Goal: Navigation & Orientation: Find specific page/section

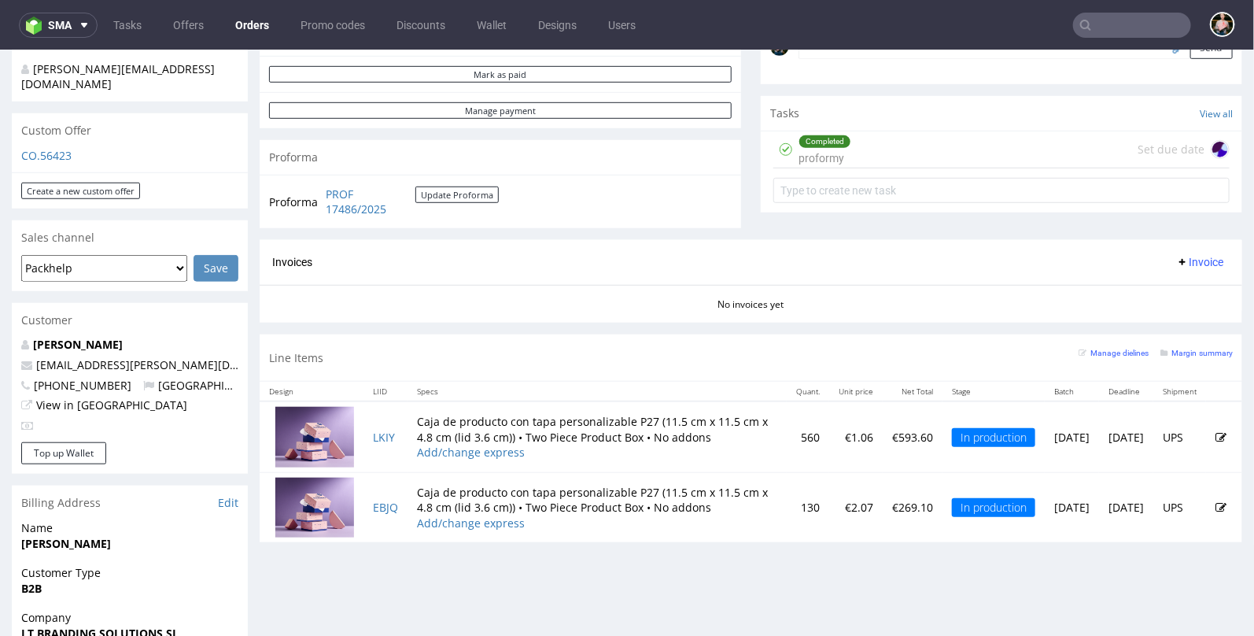
scroll to position [507, 0]
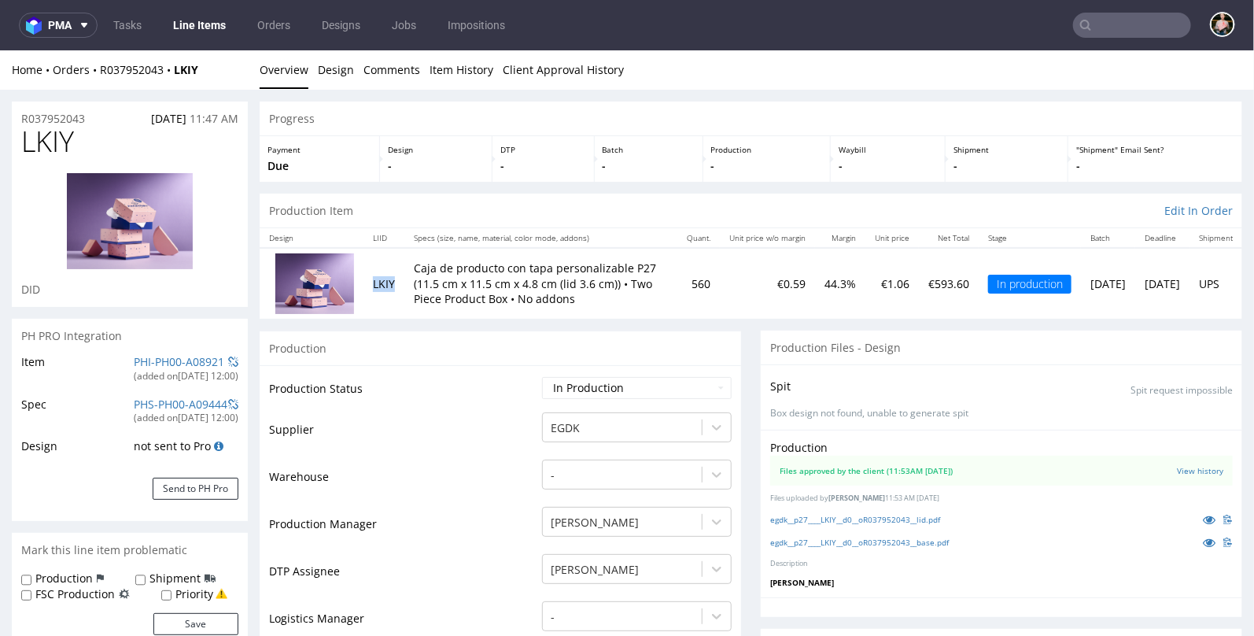
drag, startPoint x: 396, startPoint y: 284, endPoint x: 368, endPoint y: 284, distance: 28.3
click at [368, 284] on td "LKIY" at bounding box center [383, 282] width 41 height 70
copy td "LKIY"
click at [429, 433] on td "Supplier" at bounding box center [403, 433] width 269 height 47
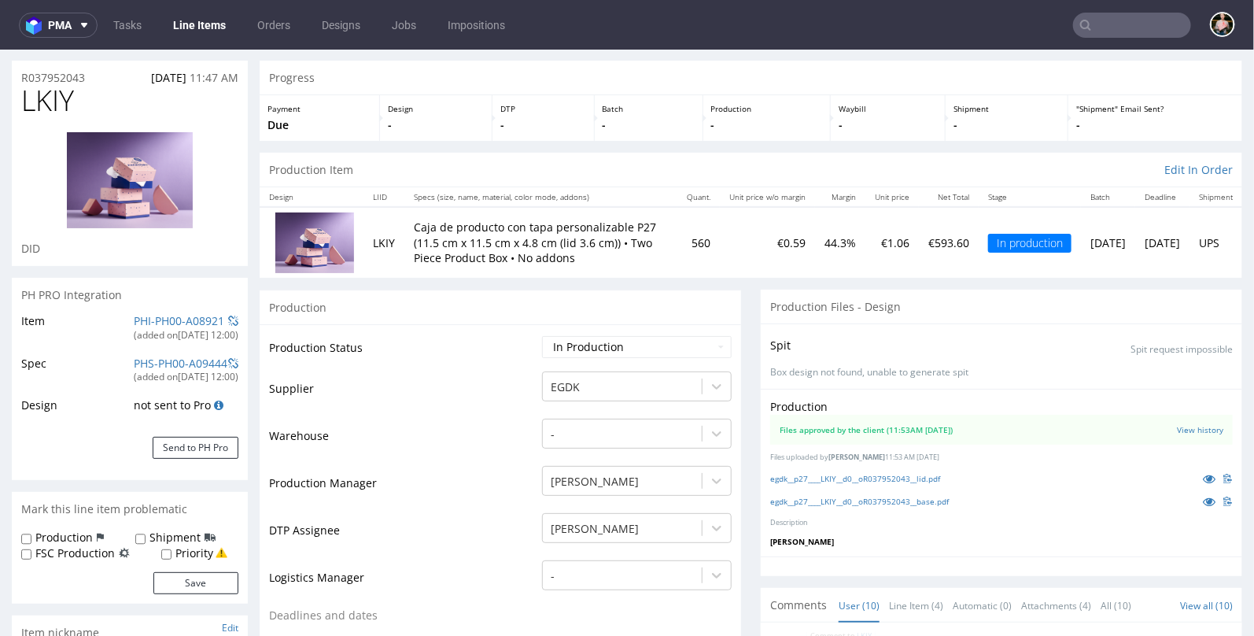
scroll to position [35, 0]
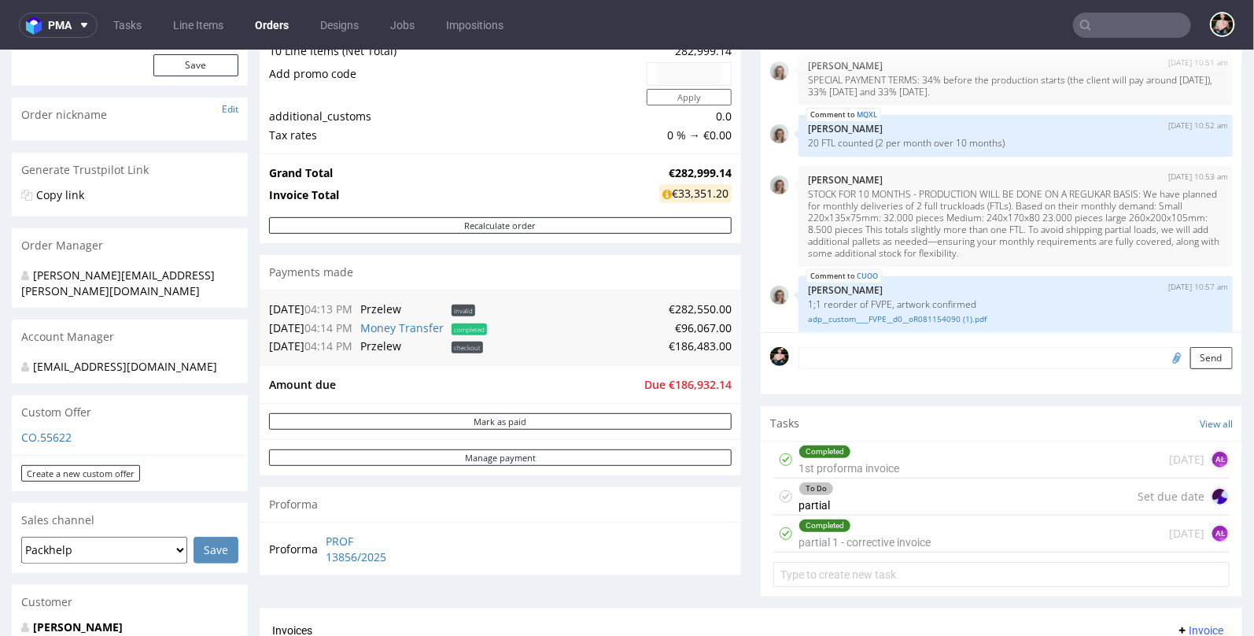
scroll to position [1036, 0]
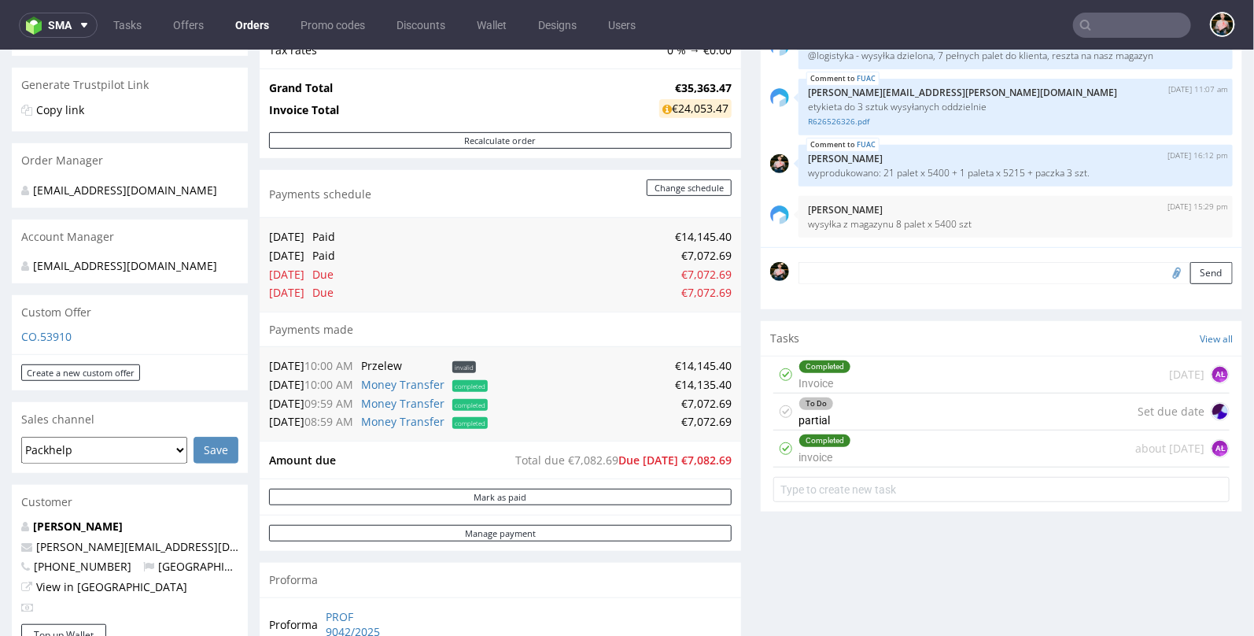
scroll to position [294, 0]
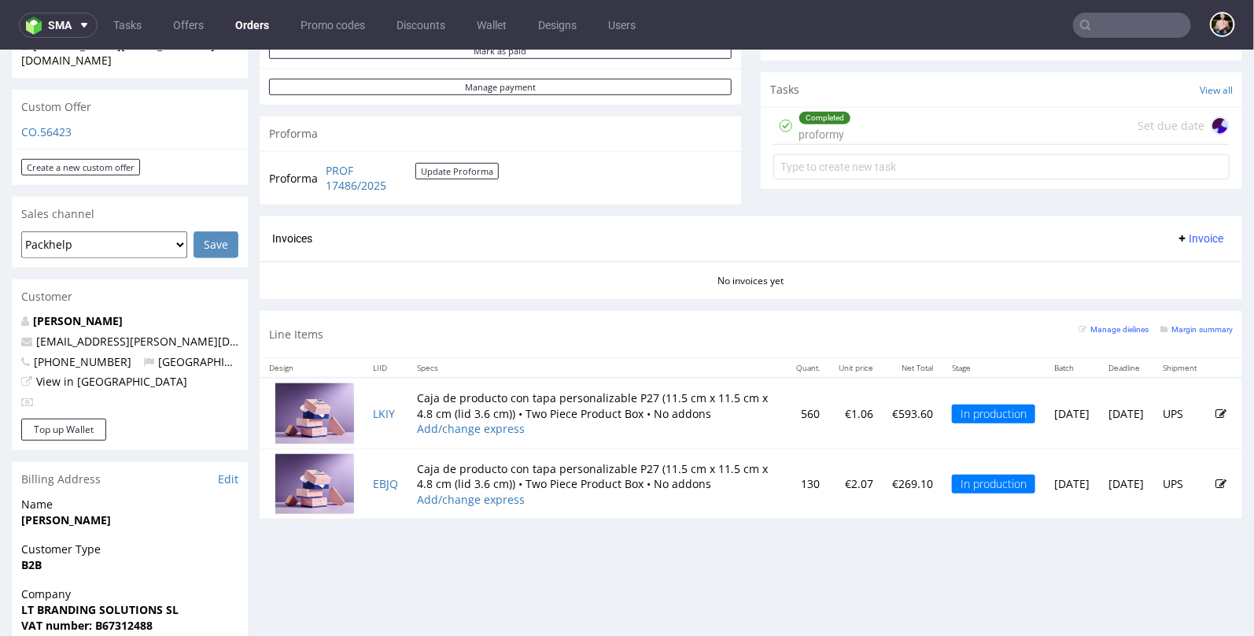
scroll to position [505, 0]
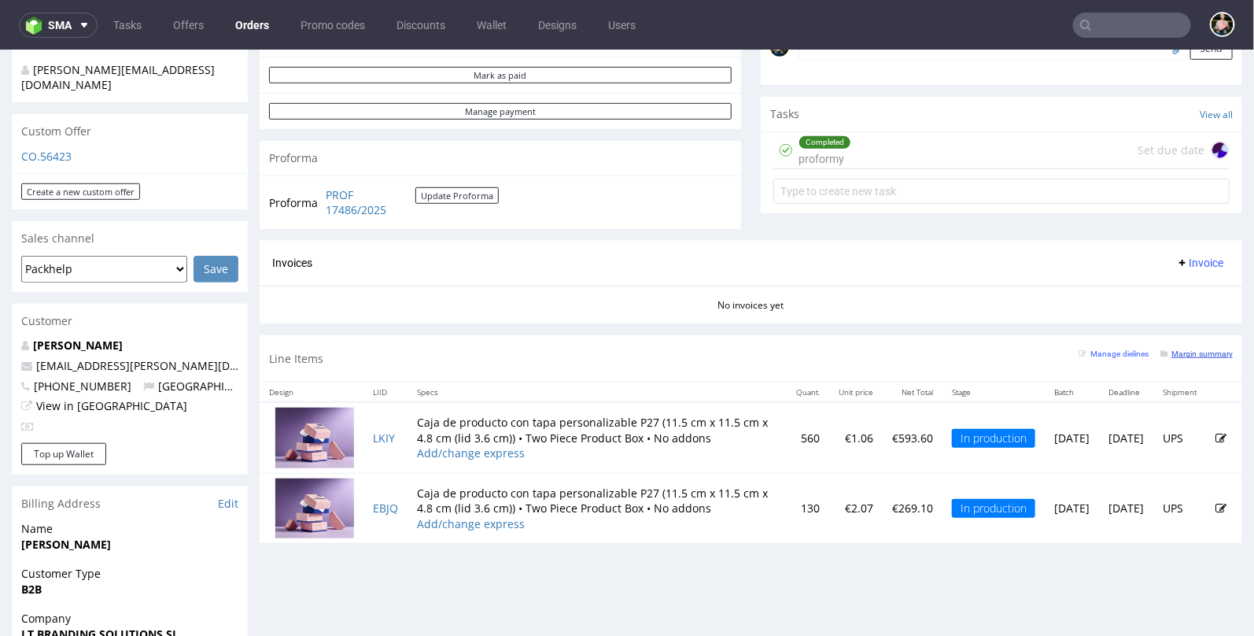
click at [1180, 348] on small "Margin summary" at bounding box center [1196, 352] width 72 height 9
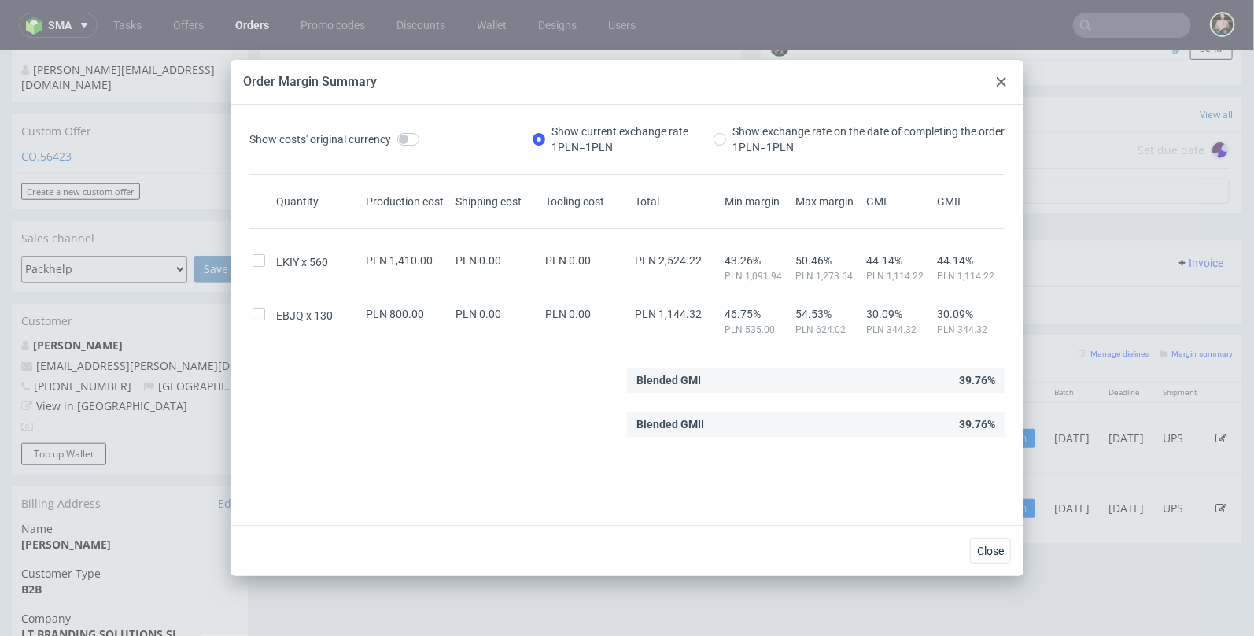
click at [1001, 77] on icon at bounding box center [1001, 81] width 9 height 9
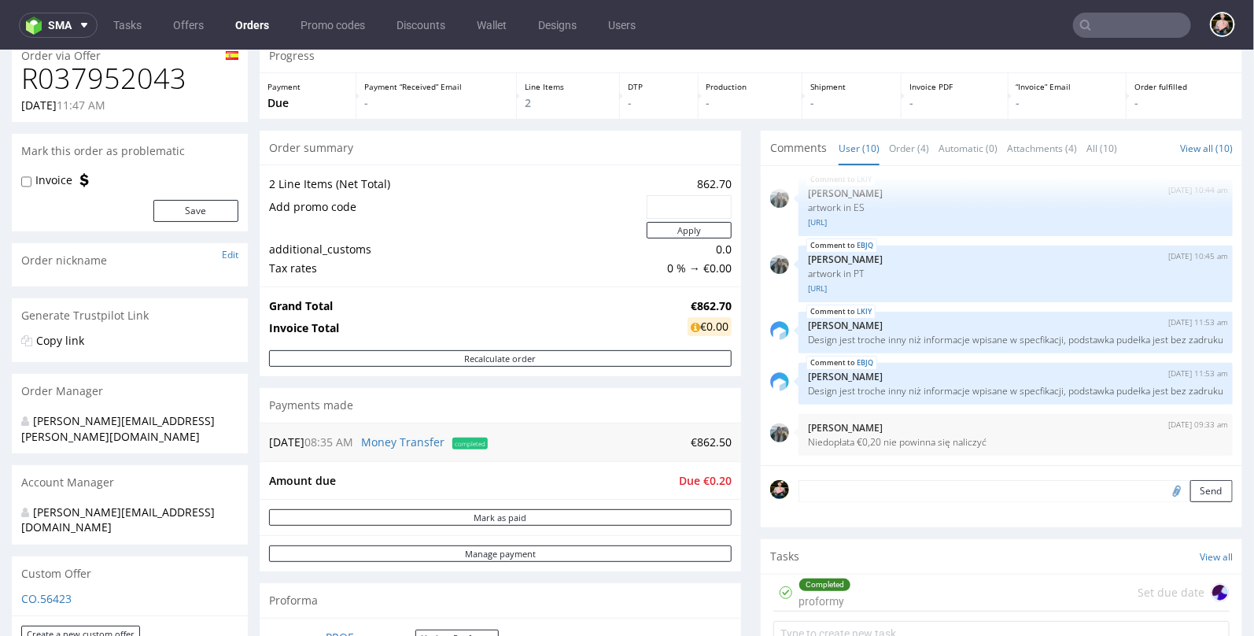
scroll to position [0, 0]
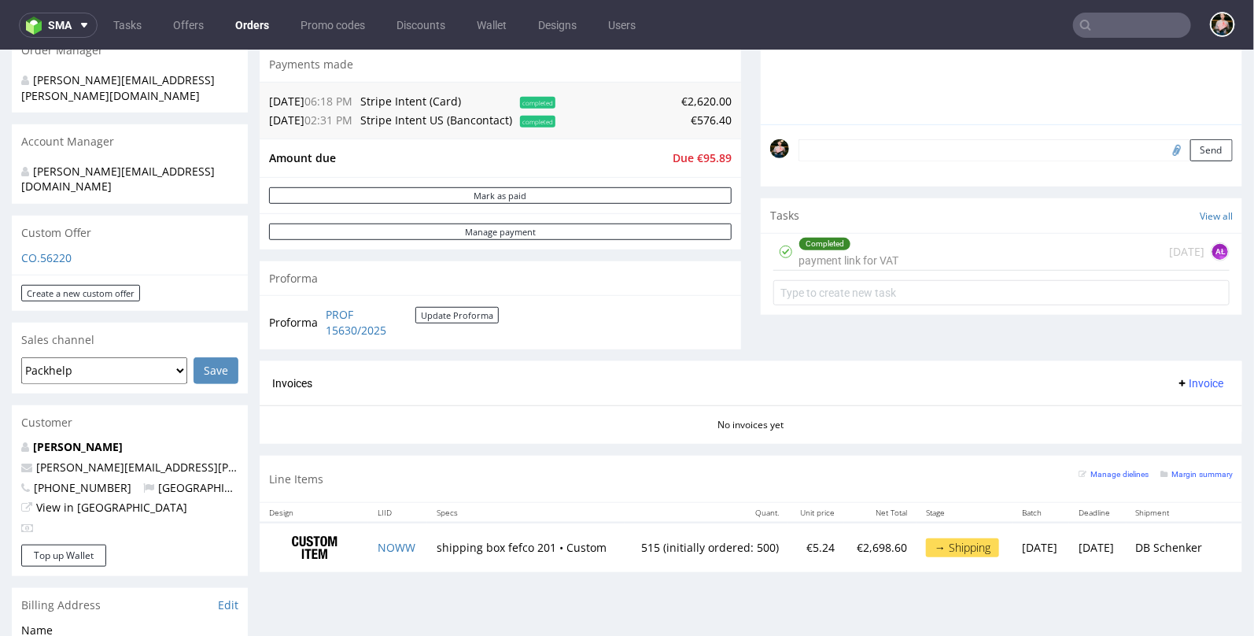
scroll to position [405, 0]
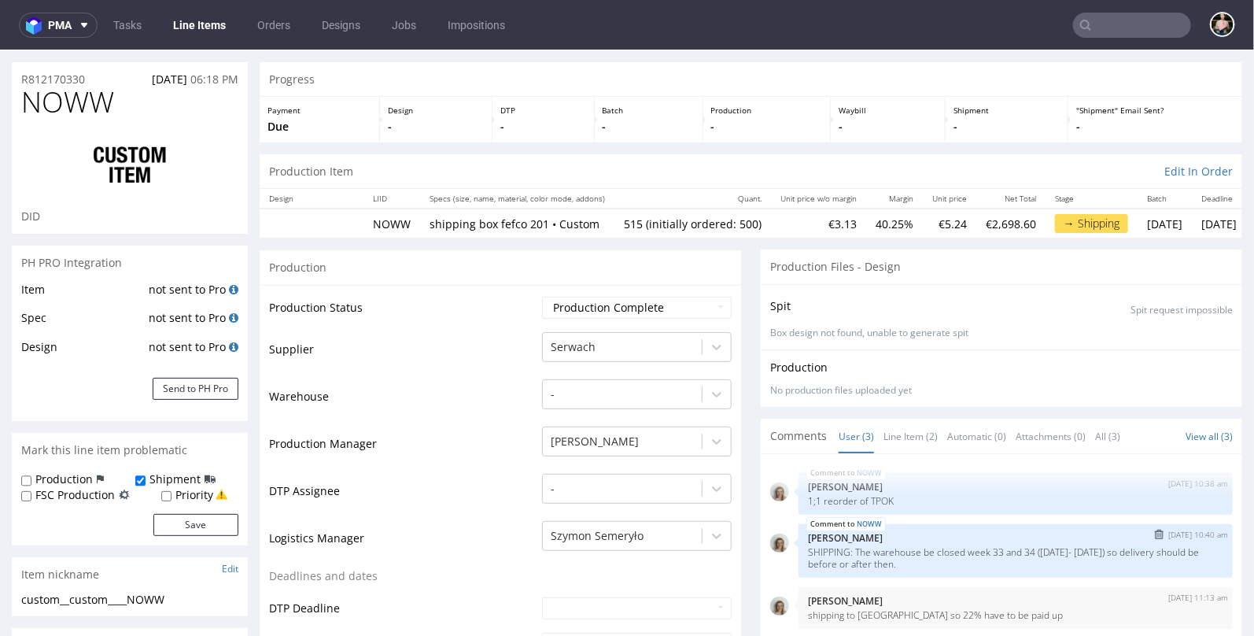
scroll to position [25, 0]
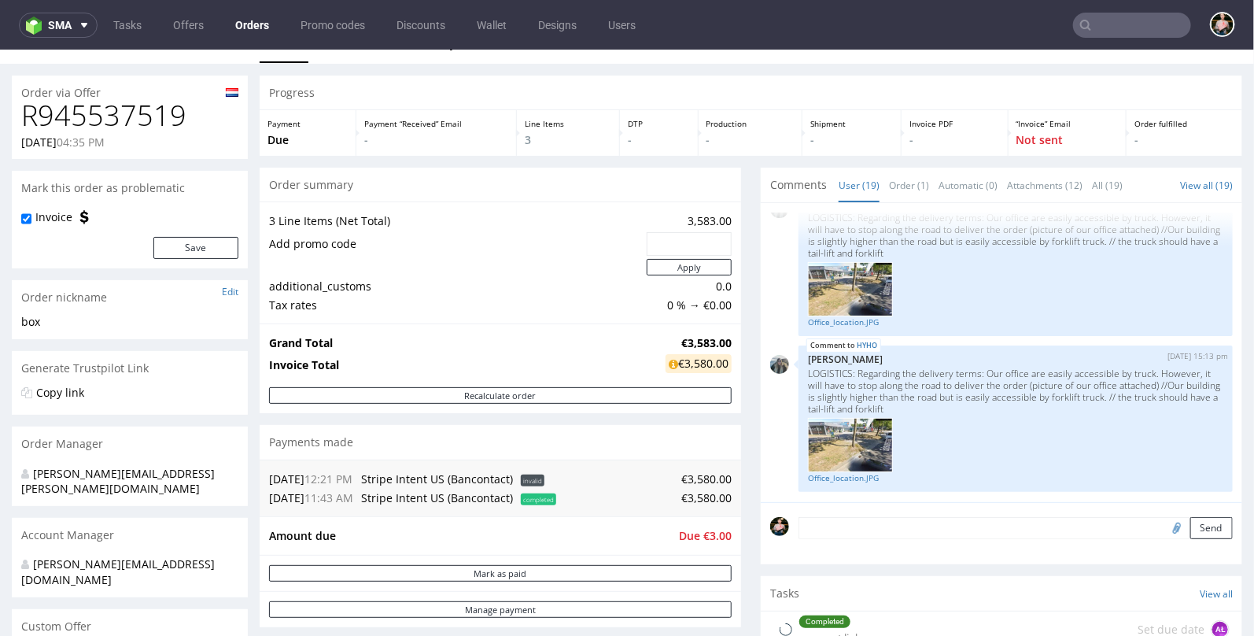
scroll to position [28, 0]
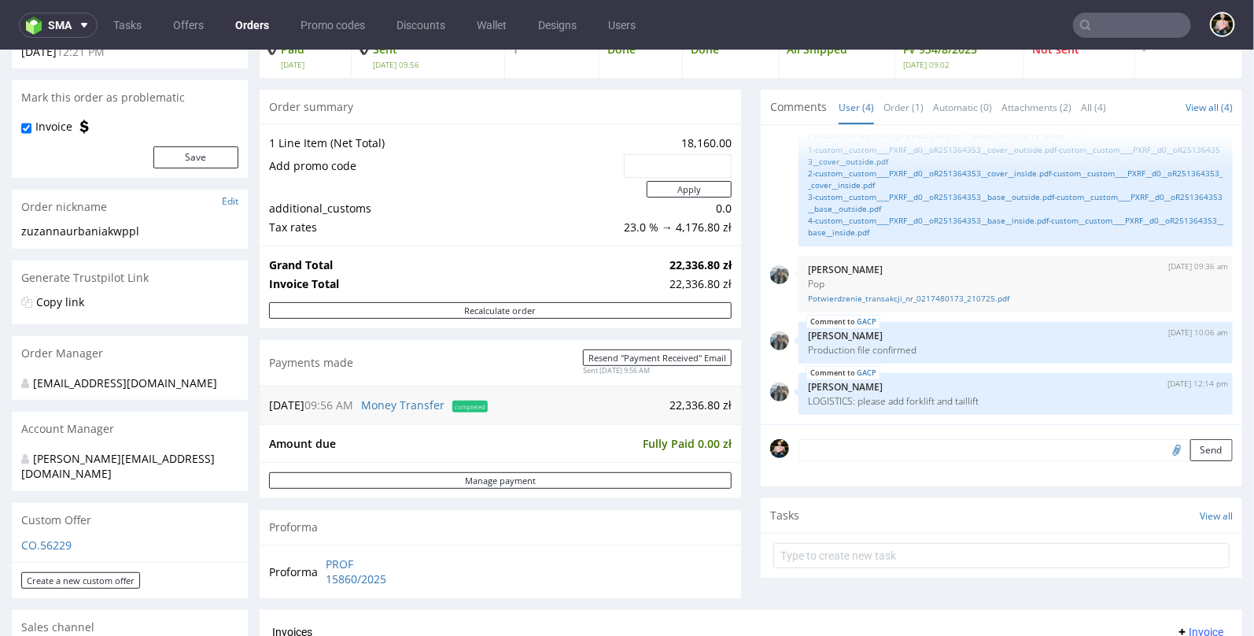
scroll to position [109, 0]
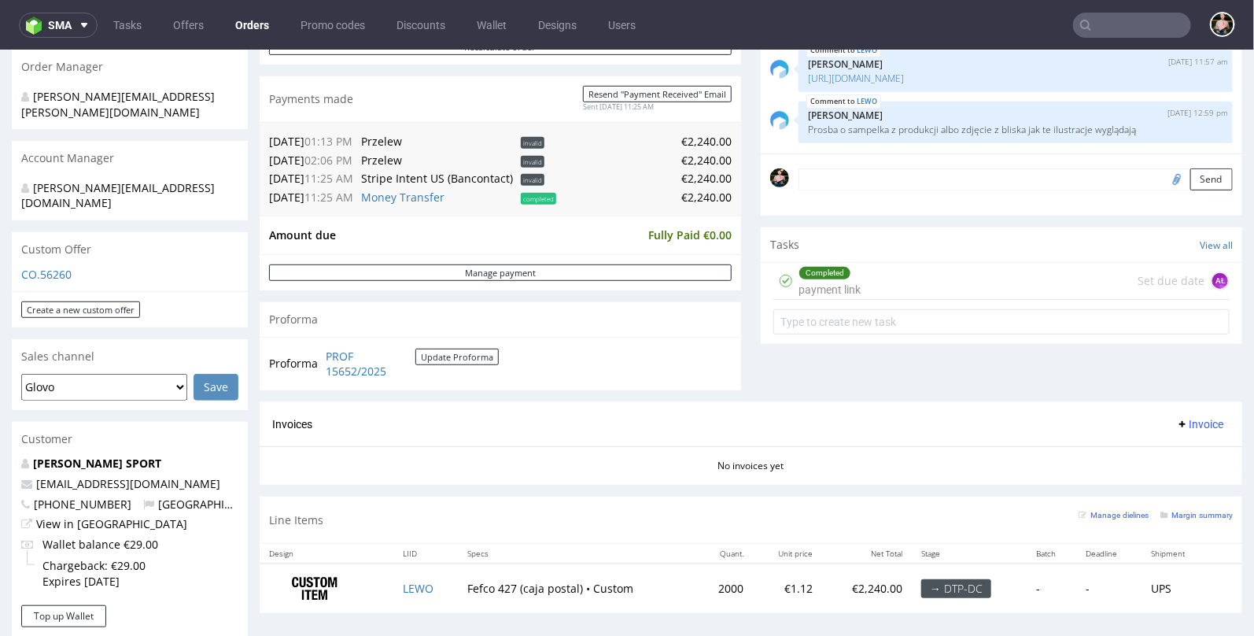
scroll to position [390, 0]
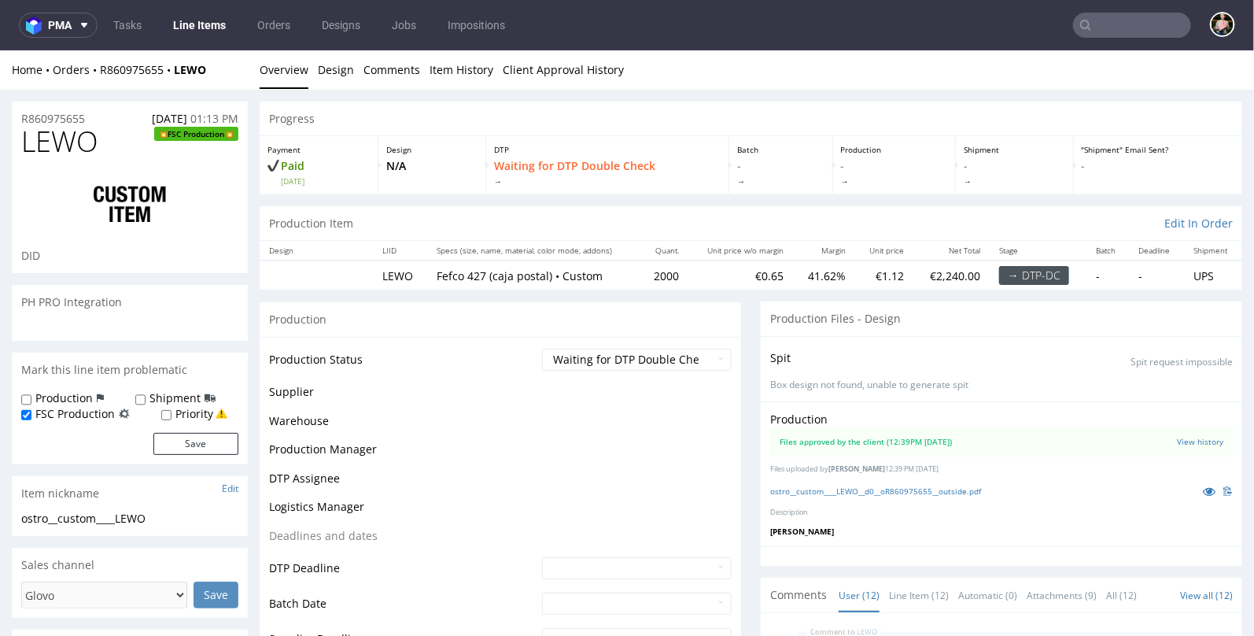
scroll to position [1064, 0]
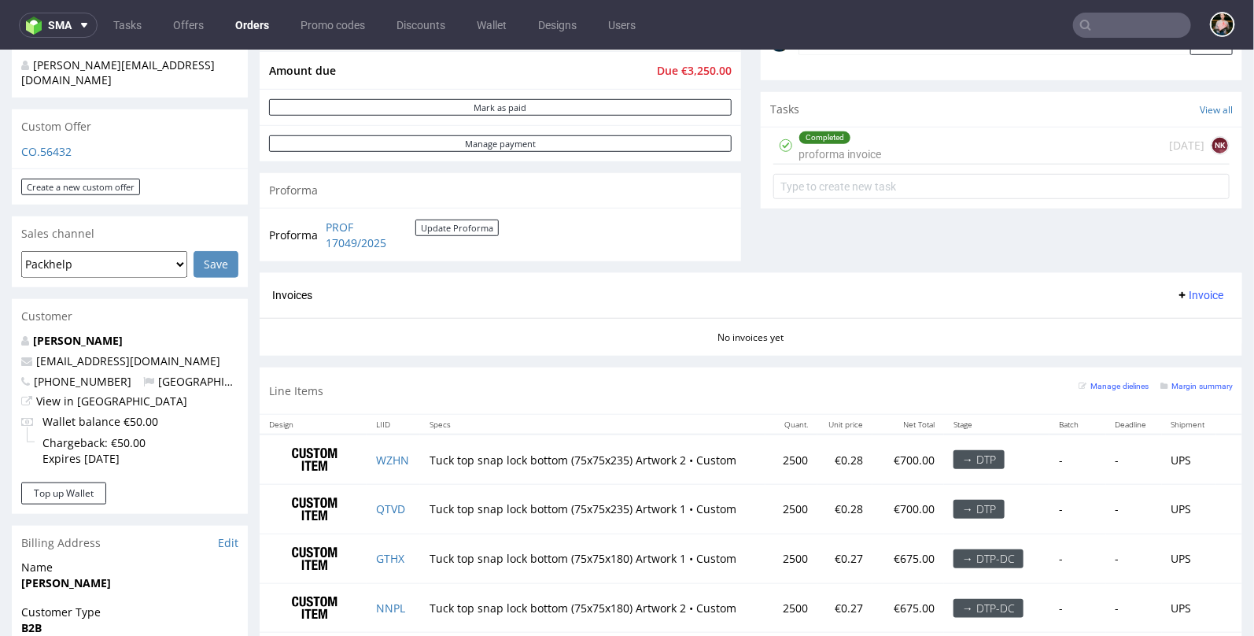
scroll to position [578, 0]
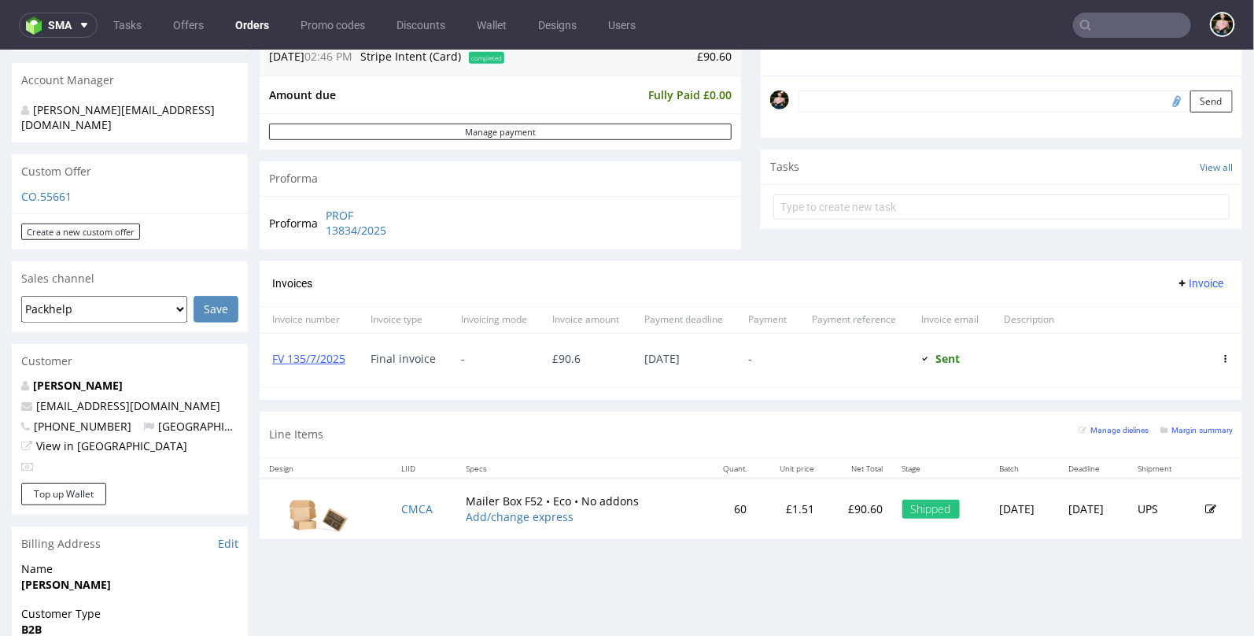
scroll to position [536, 0]
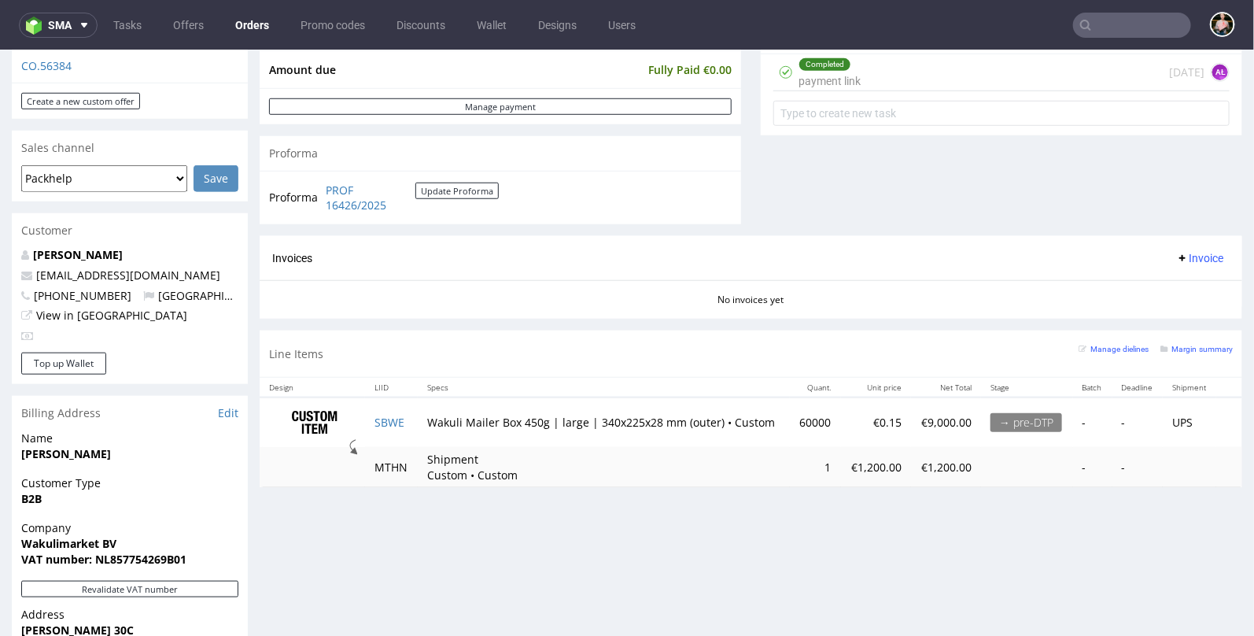
scroll to position [568, 0]
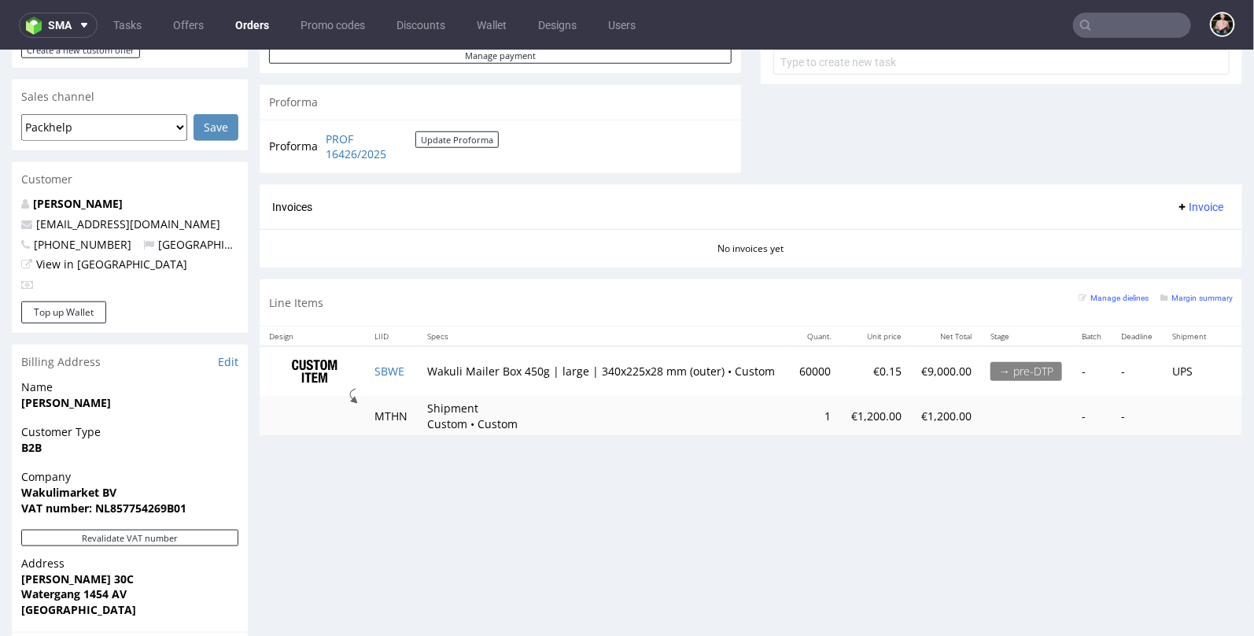
scroll to position [651, 0]
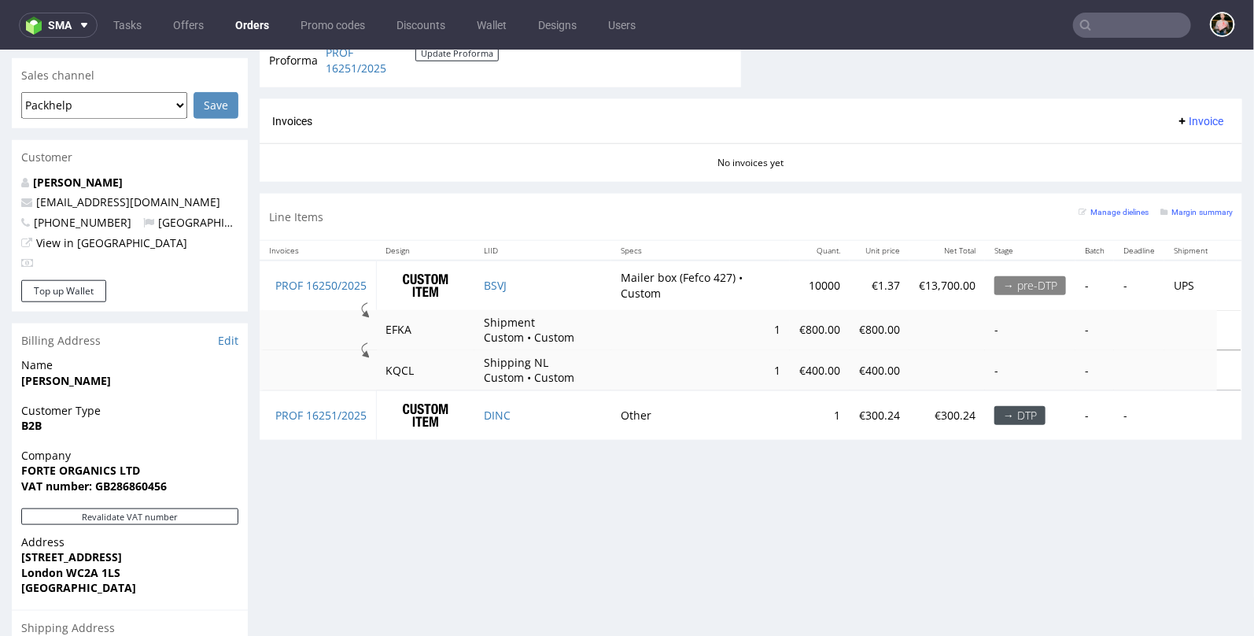
scroll to position [654, 0]
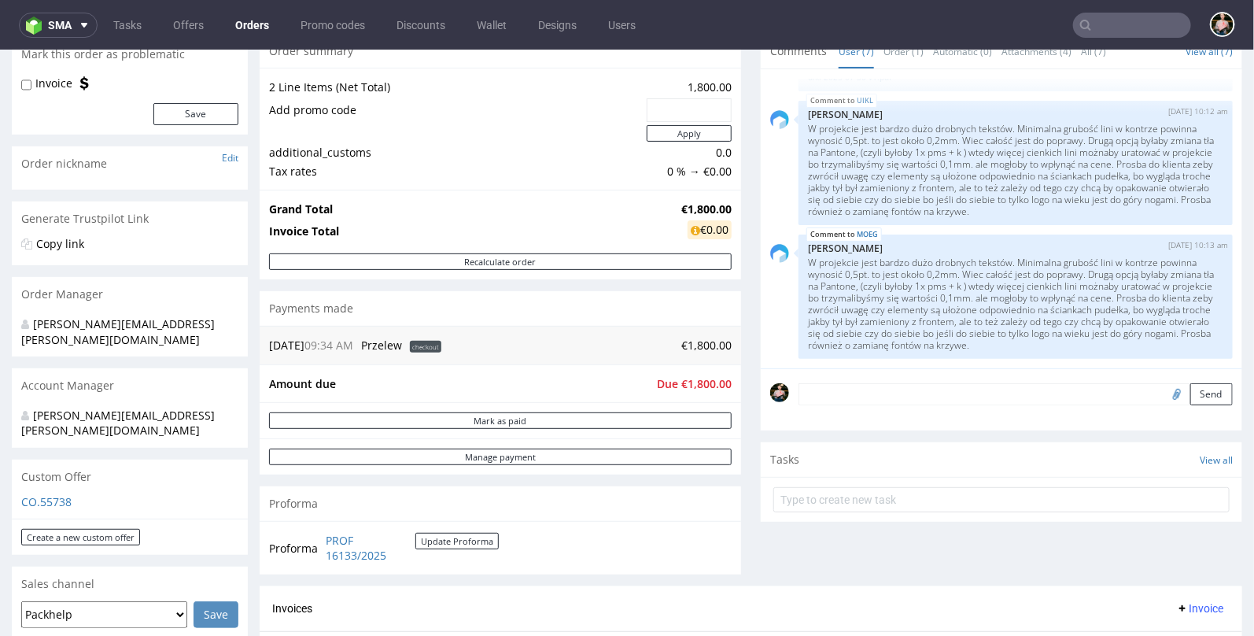
scroll to position [150, 0]
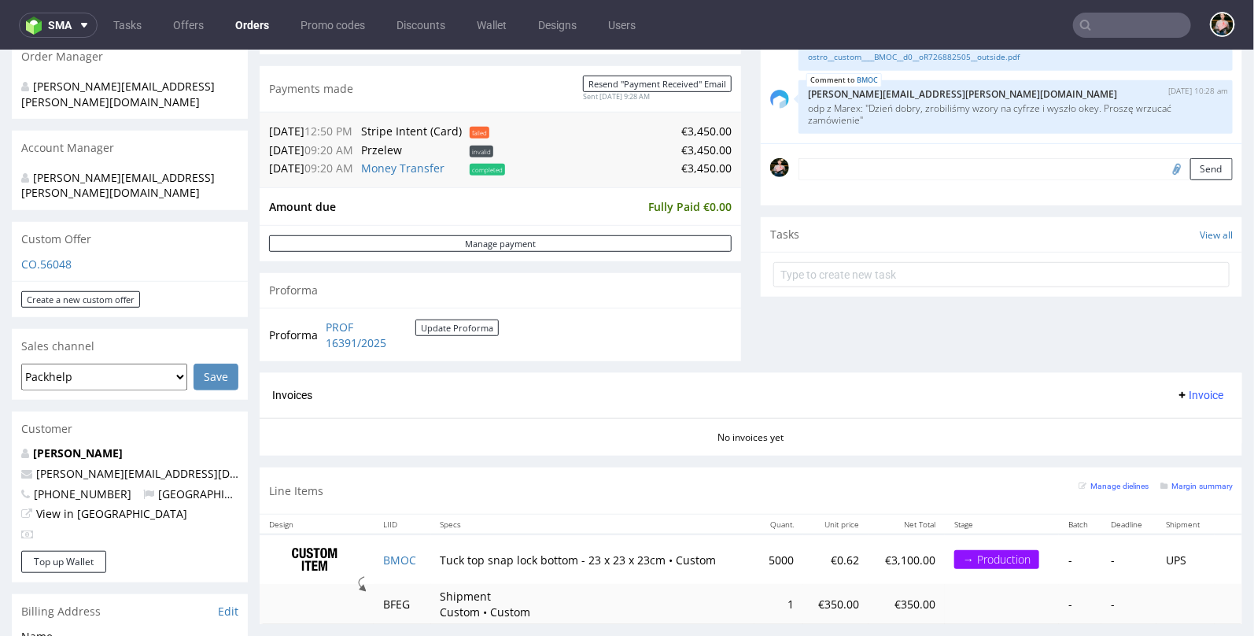
scroll to position [425, 0]
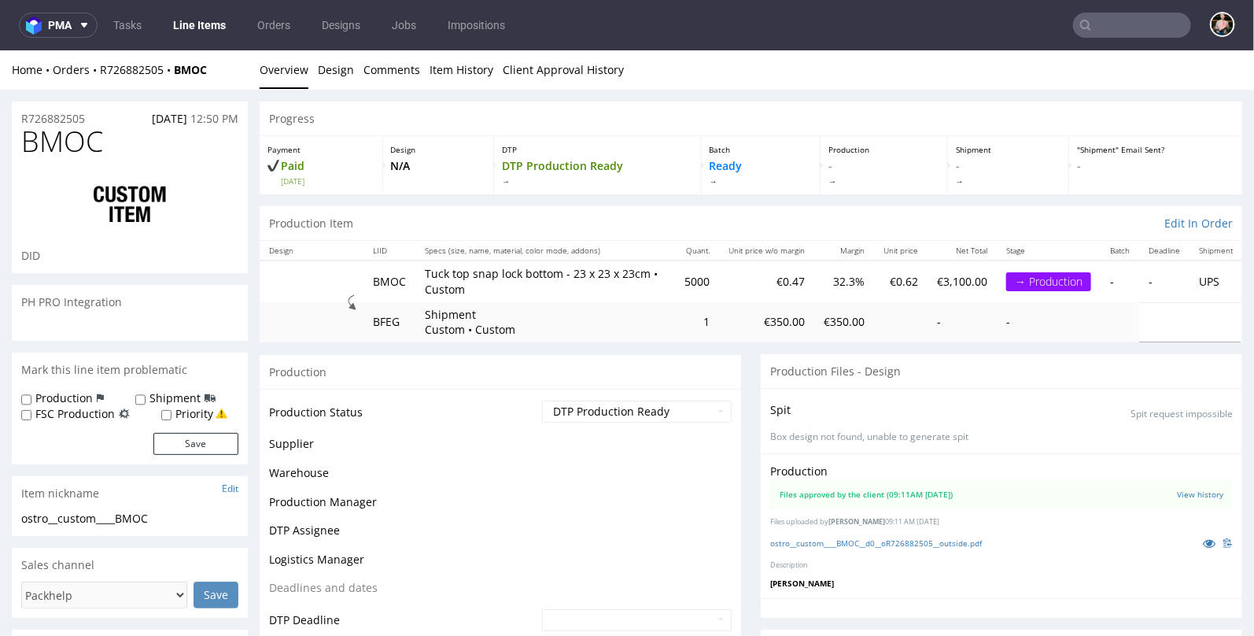
scroll to position [95, 0]
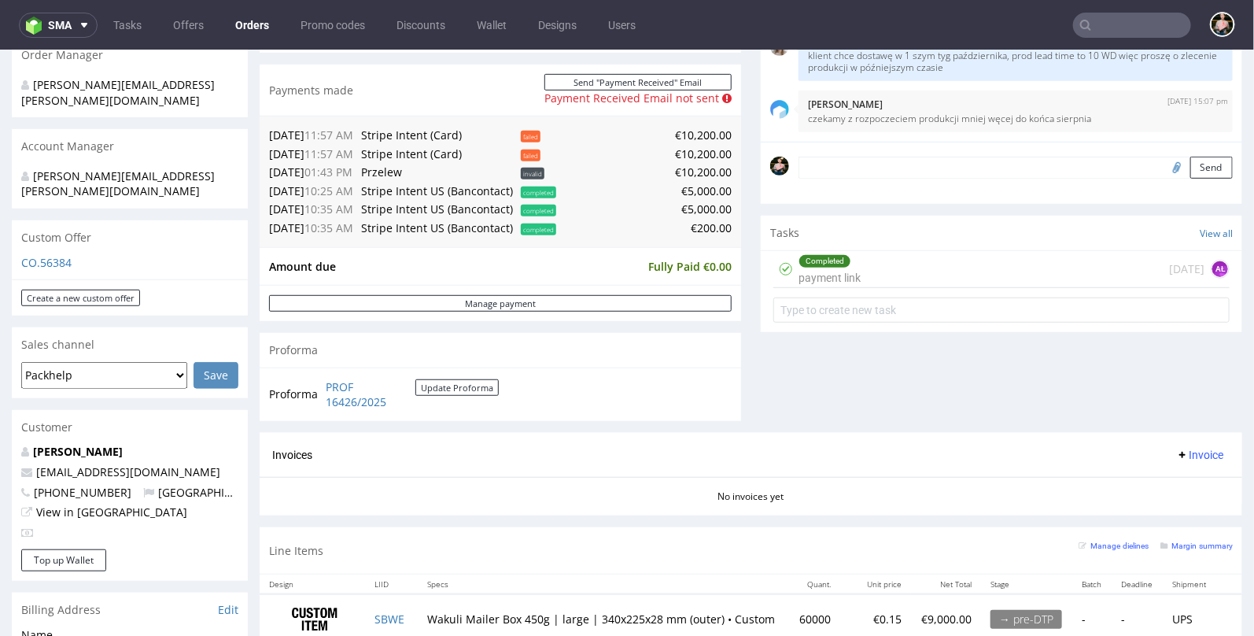
scroll to position [347, 0]
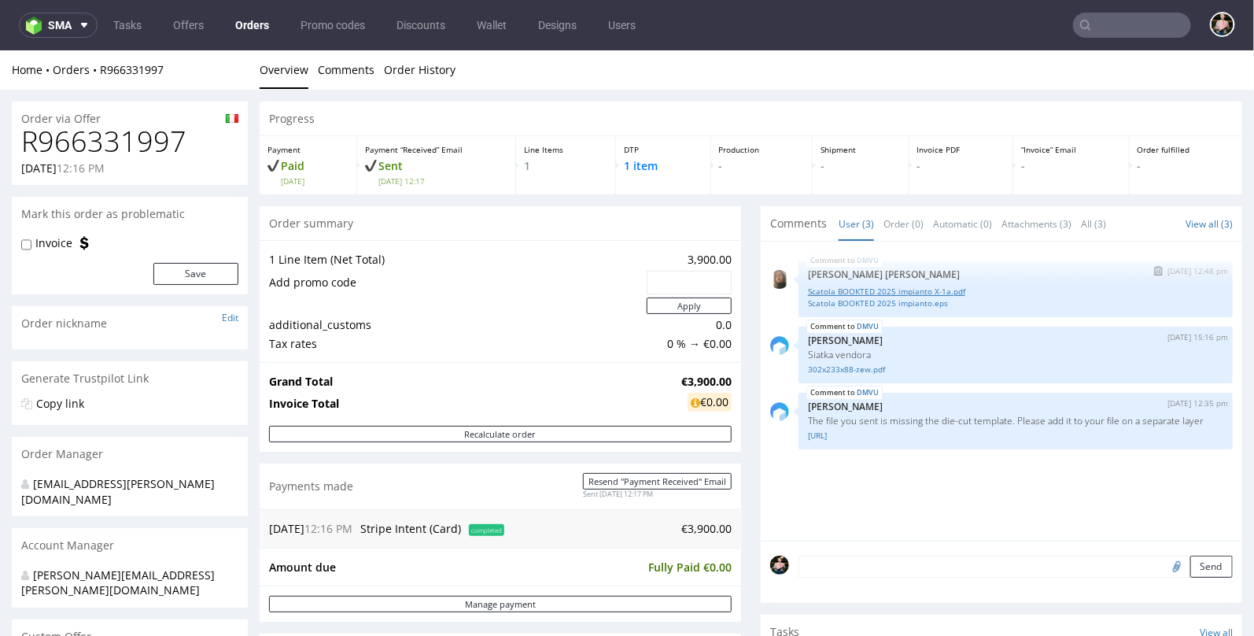
click at [900, 289] on link "Scatola BOOKTED 2025 impianto X-1a.pdf" at bounding box center [1015, 291] width 415 height 12
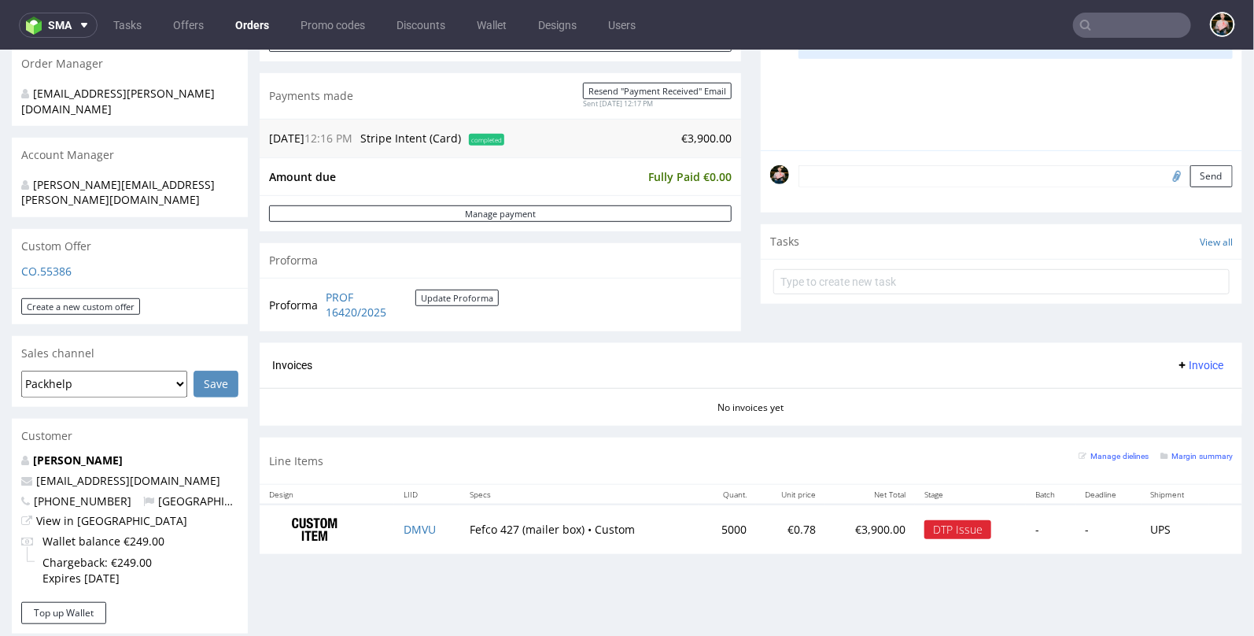
scroll to position [411, 0]
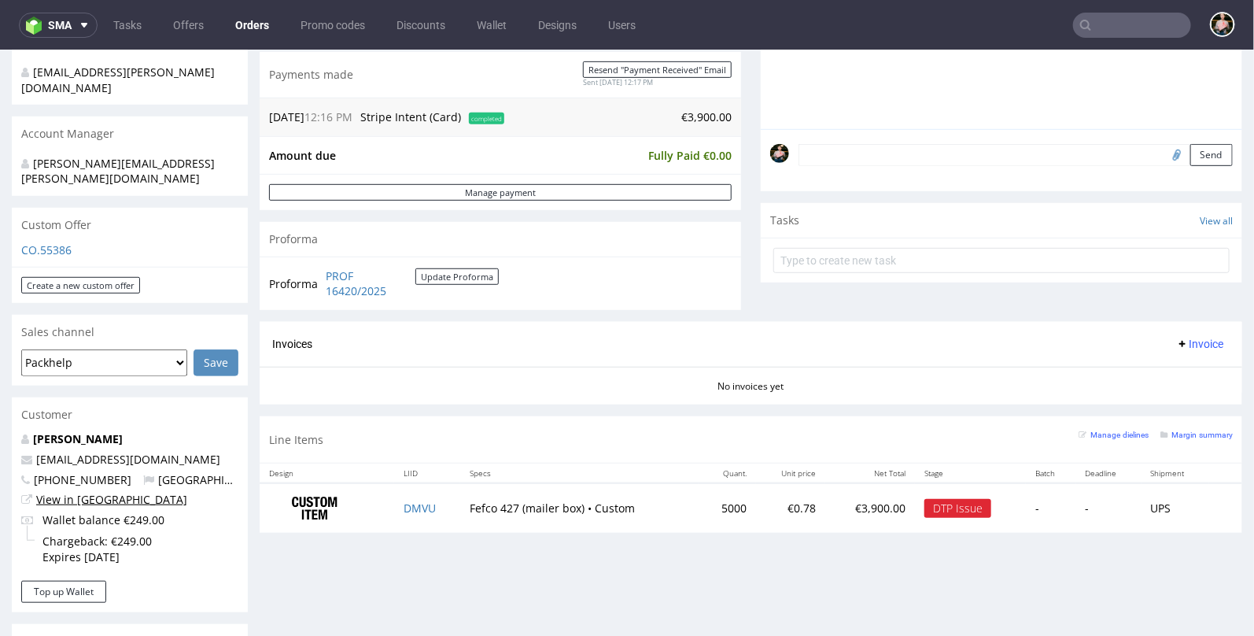
click at [86, 491] on link "View in [GEOGRAPHIC_DATA]" at bounding box center [111, 498] width 151 height 15
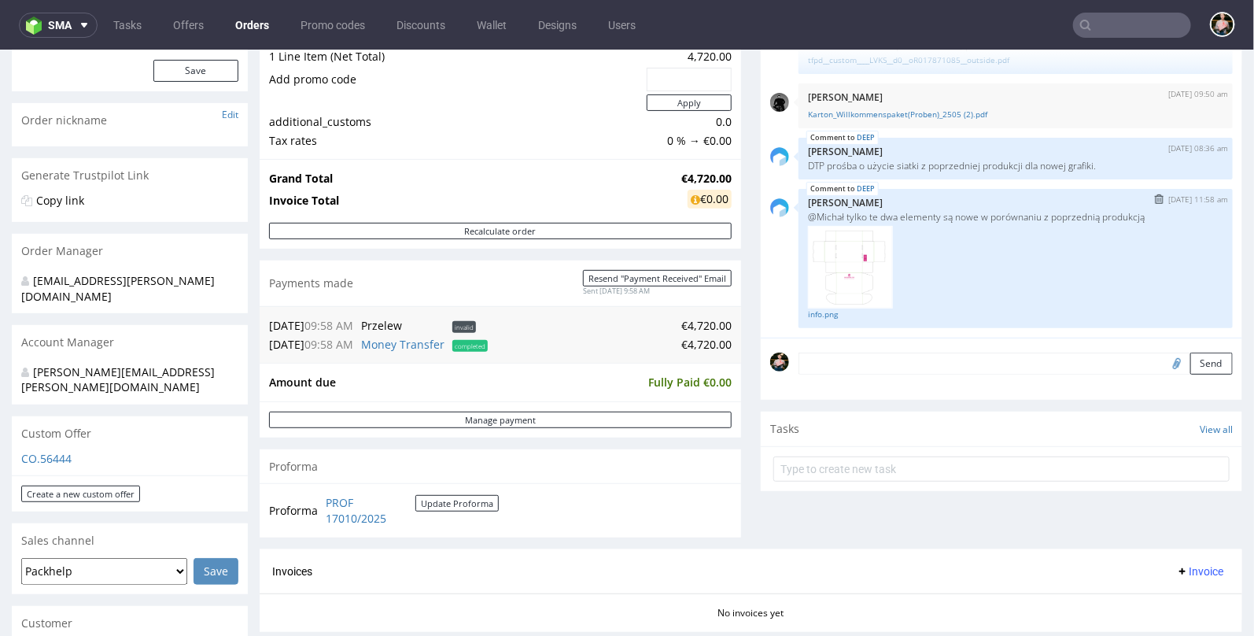
scroll to position [223, 0]
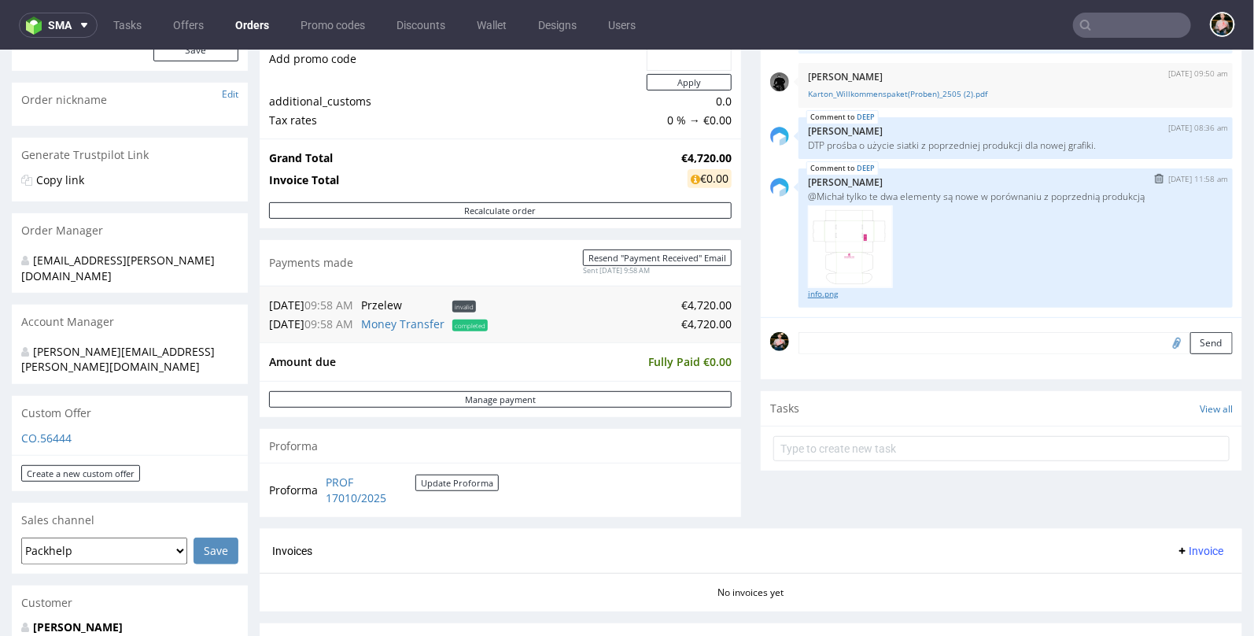
click at [819, 293] on link "info.png" at bounding box center [1015, 293] width 415 height 12
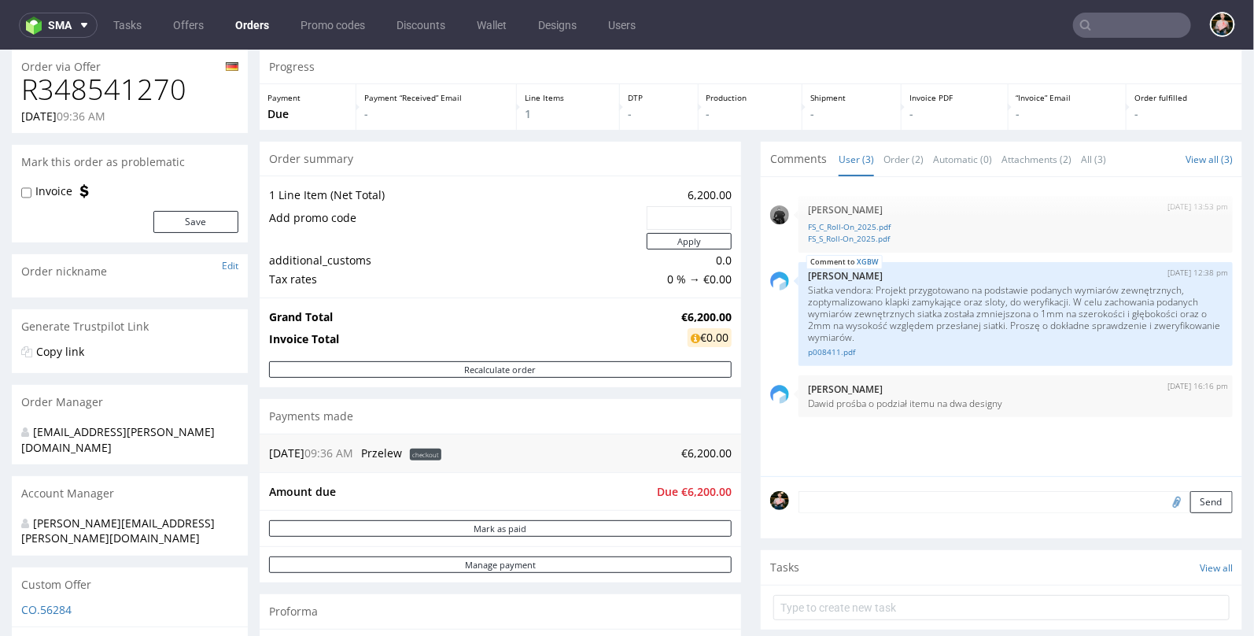
scroll to position [53, 0]
click at [878, 234] on link "FS_S_Roll-On_2025.pdf" at bounding box center [1015, 237] width 415 height 12
click at [865, 222] on link "FS_C_Roll-On_2025.pdf" at bounding box center [1015, 225] width 415 height 12
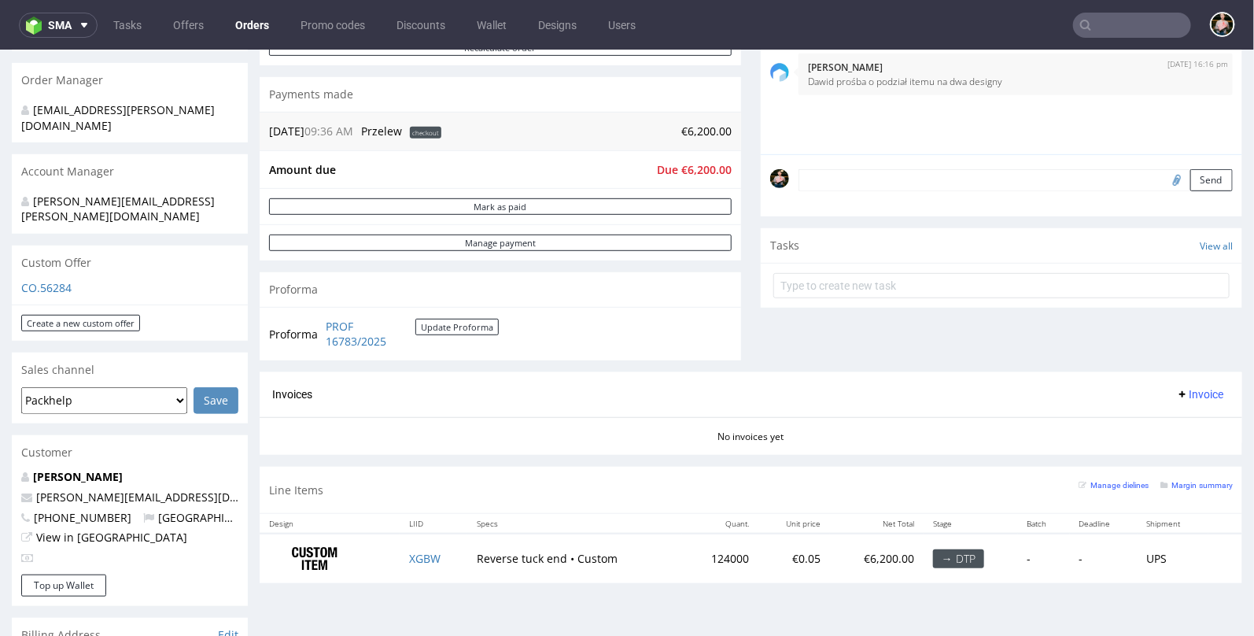
scroll to position [0, 0]
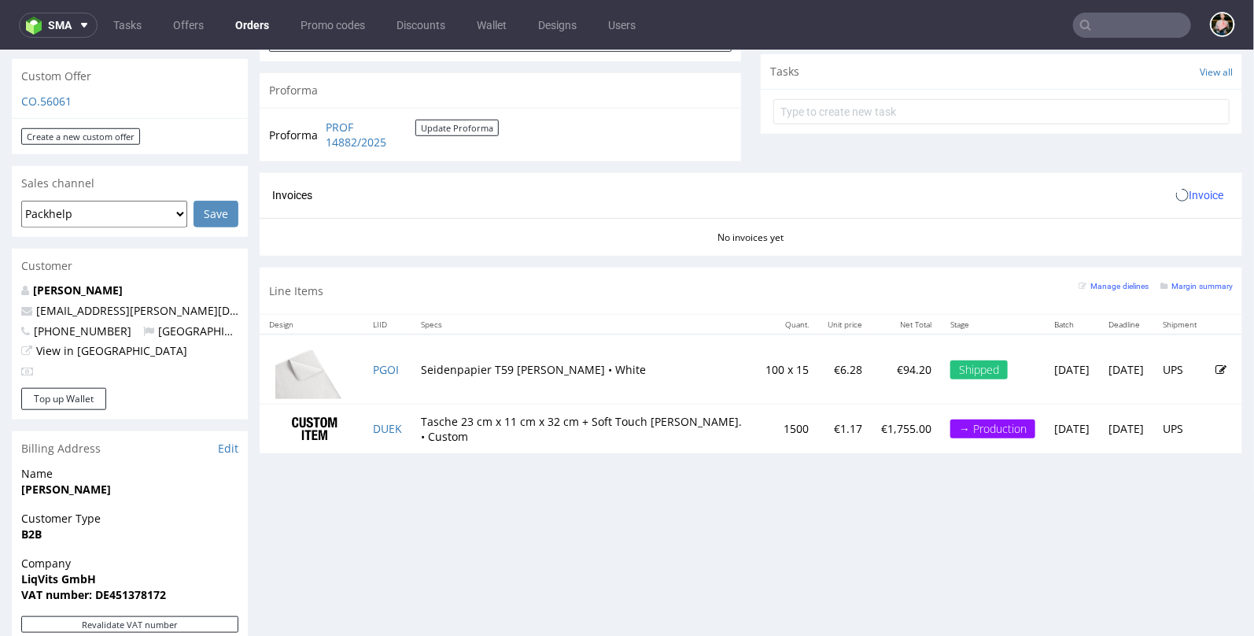
scroll to position [560, 0]
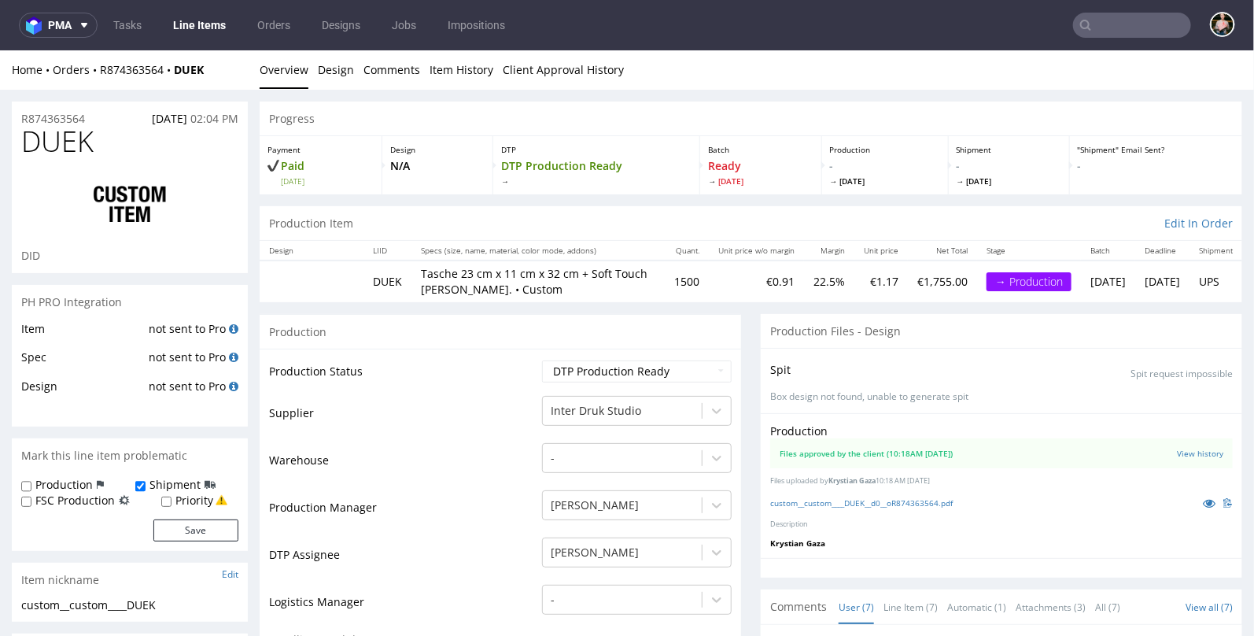
scroll to position [240, 0]
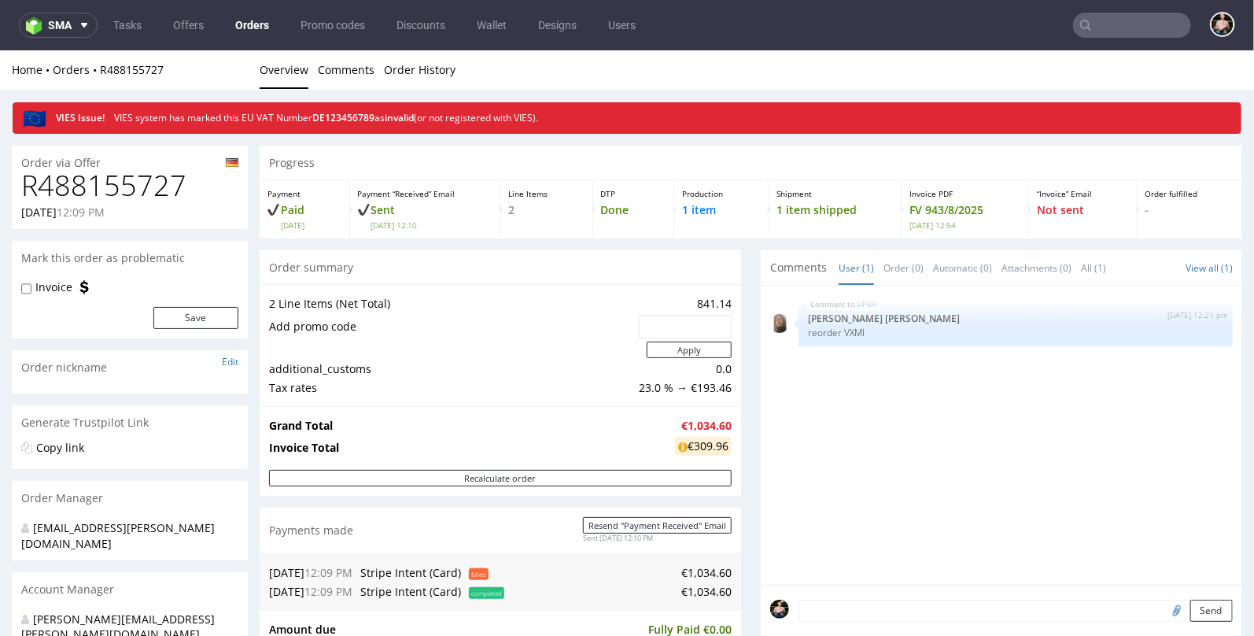
click at [1110, 16] on input "text" at bounding box center [1132, 25] width 118 height 25
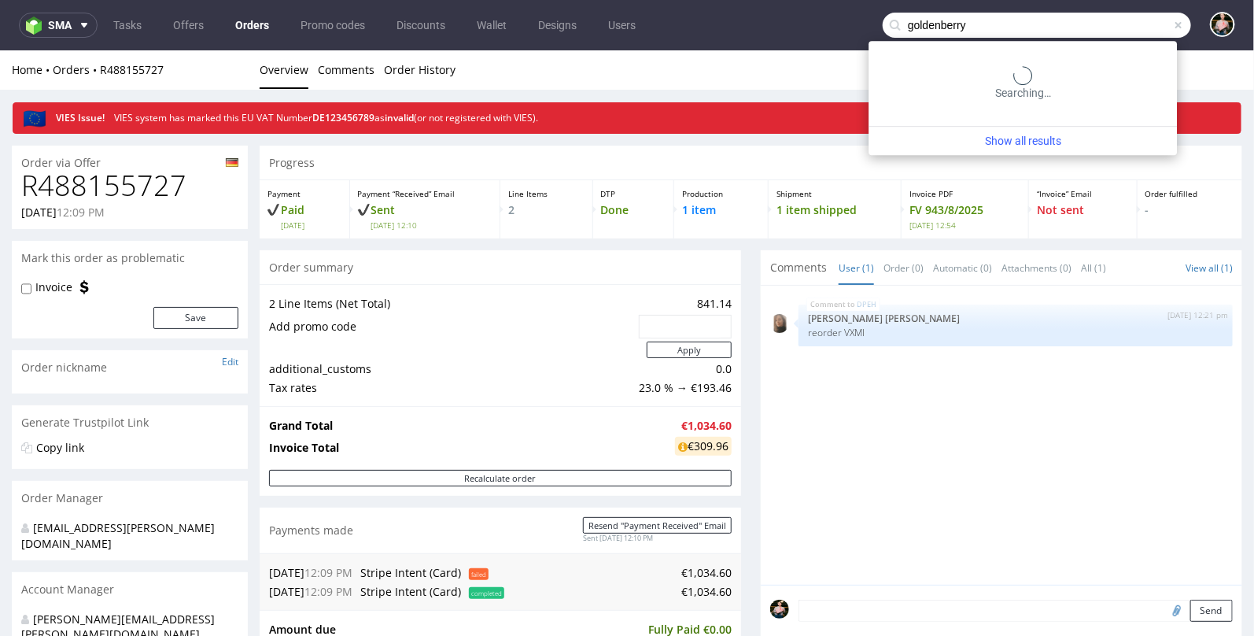
type input "goldenberry"
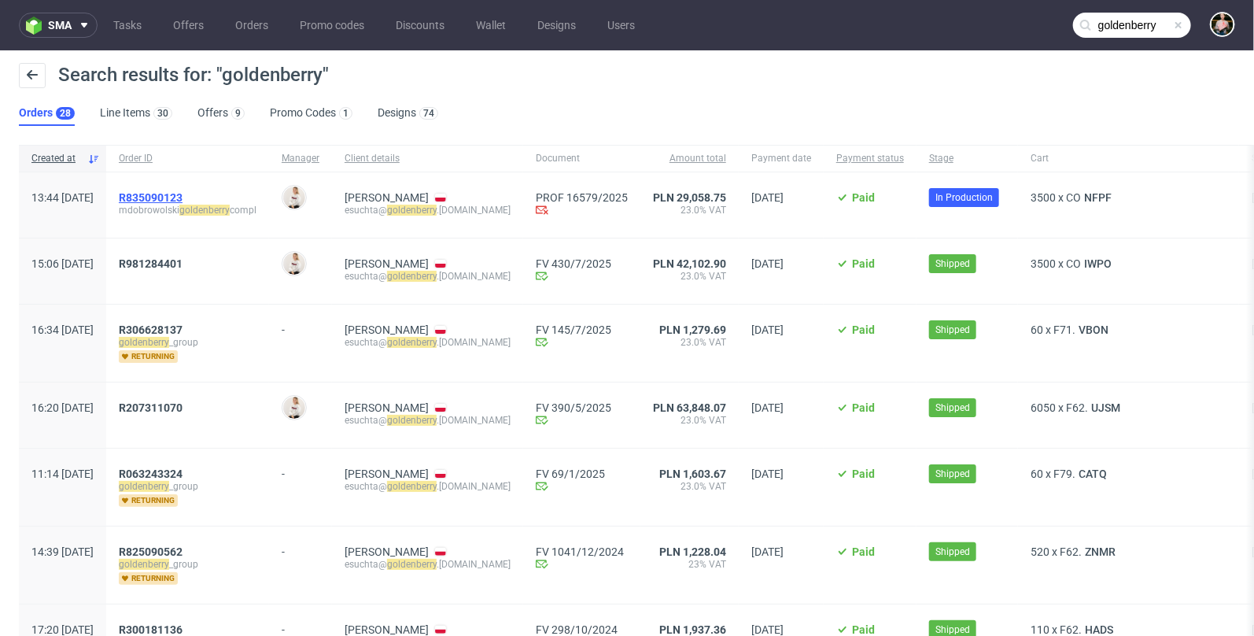
click at [182, 194] on span "R835090123" at bounding box center [151, 197] width 64 height 13
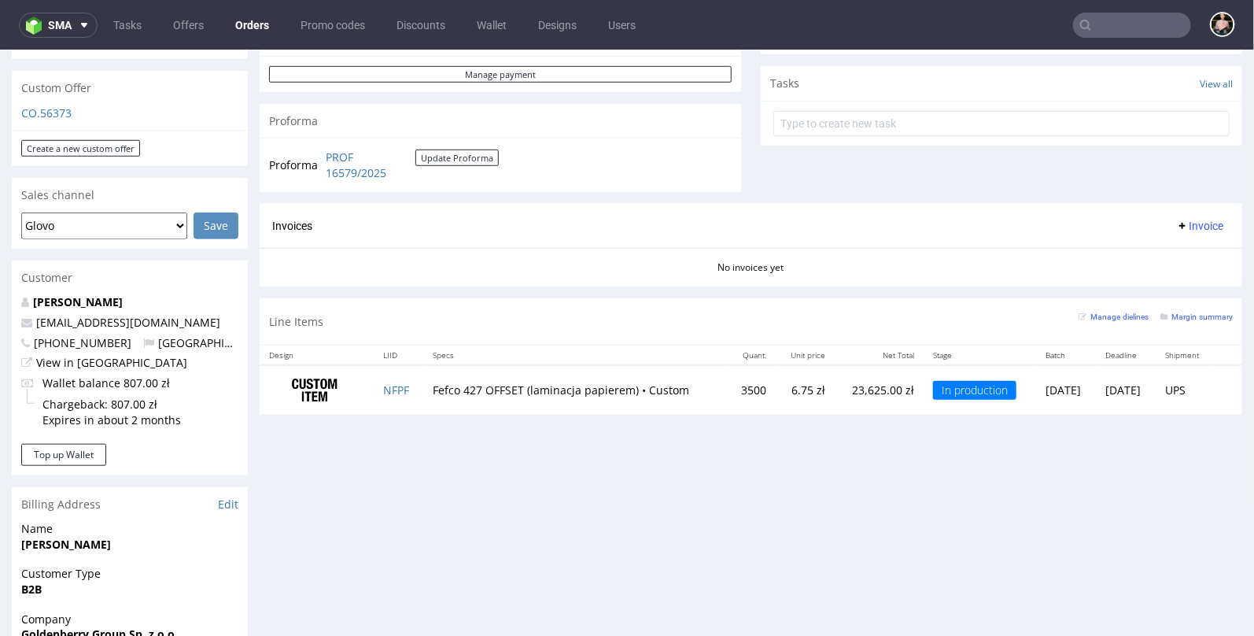
scroll to position [549, 0]
click at [407, 389] on td "NFPF" at bounding box center [399, 388] width 50 height 50
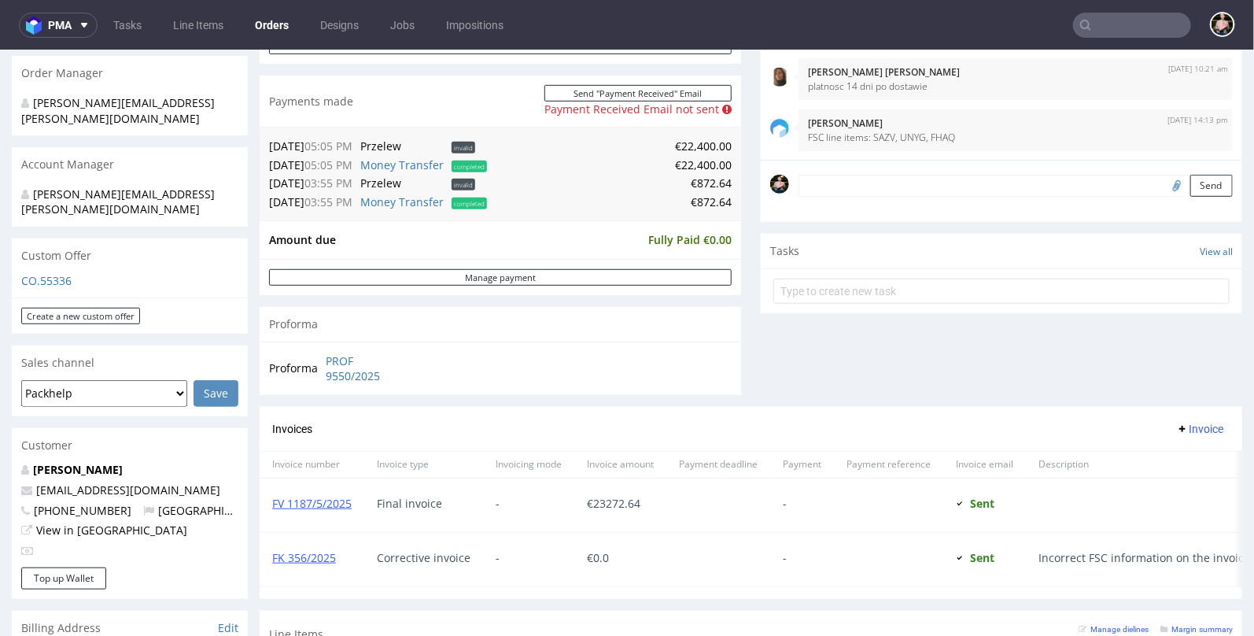
scroll to position [409, 0]
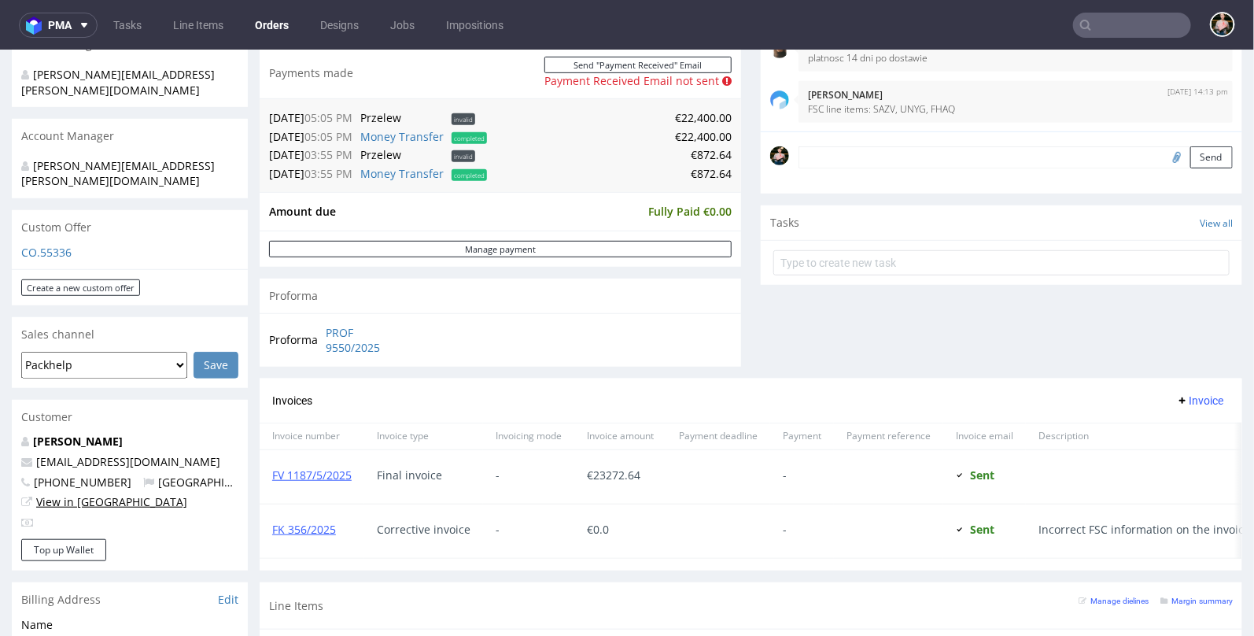
click at [72, 493] on link "View in [GEOGRAPHIC_DATA]" at bounding box center [111, 500] width 151 height 15
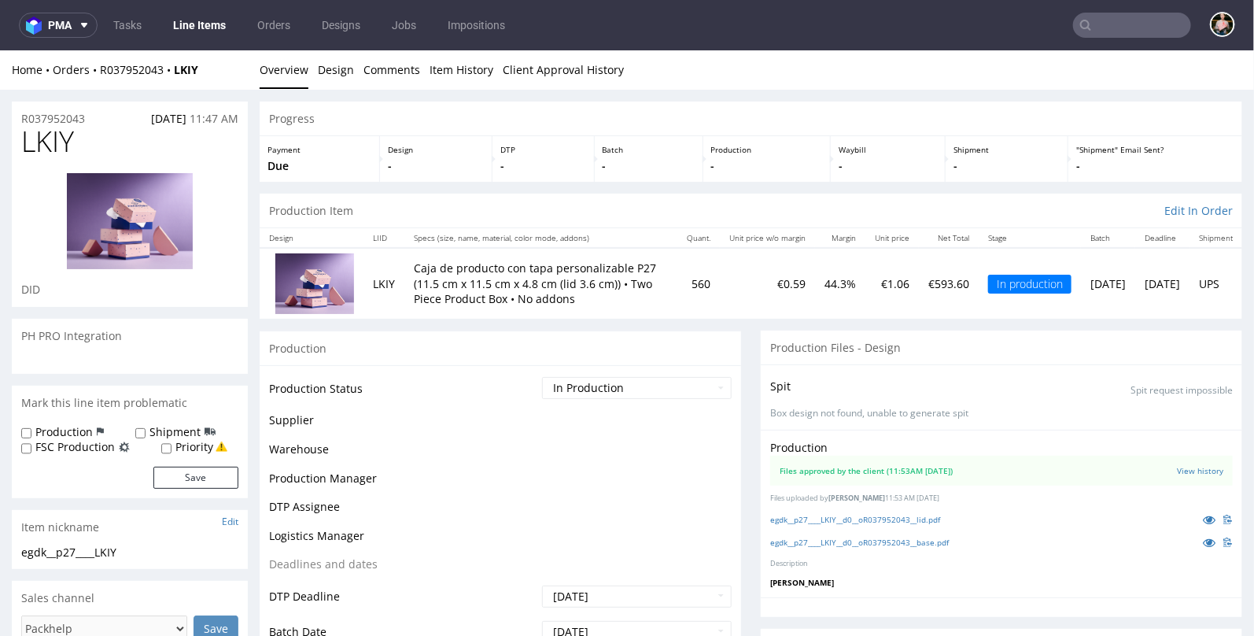
scroll to position [326, 0]
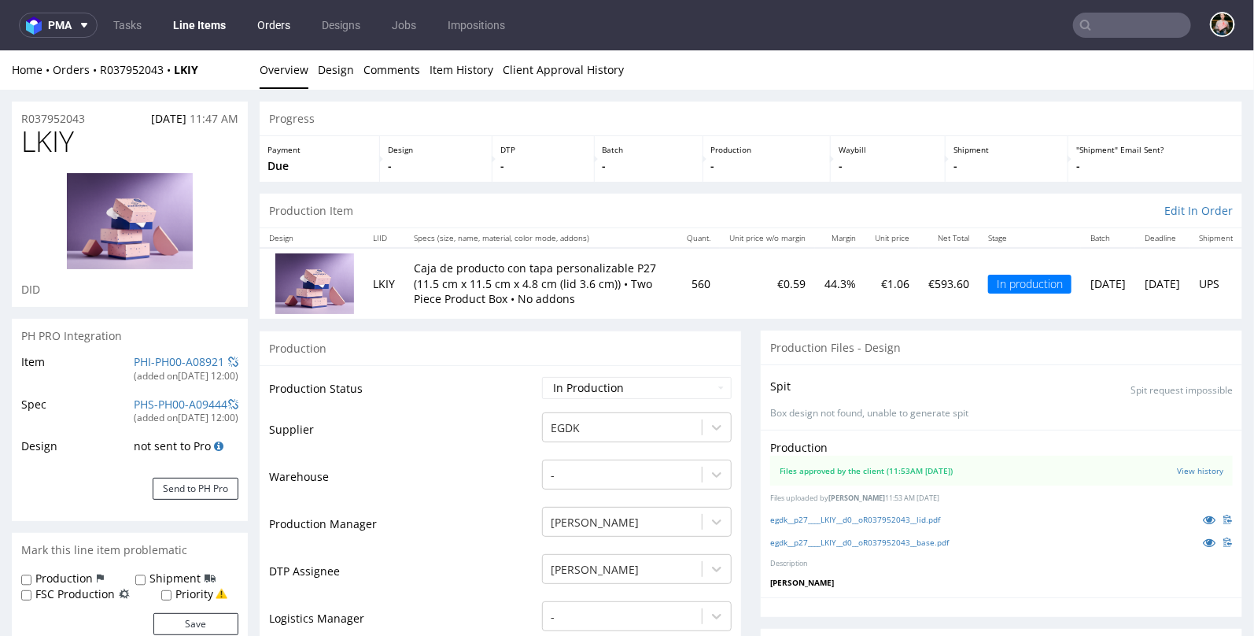
click at [264, 24] on link "Orders" at bounding box center [274, 25] width 52 height 25
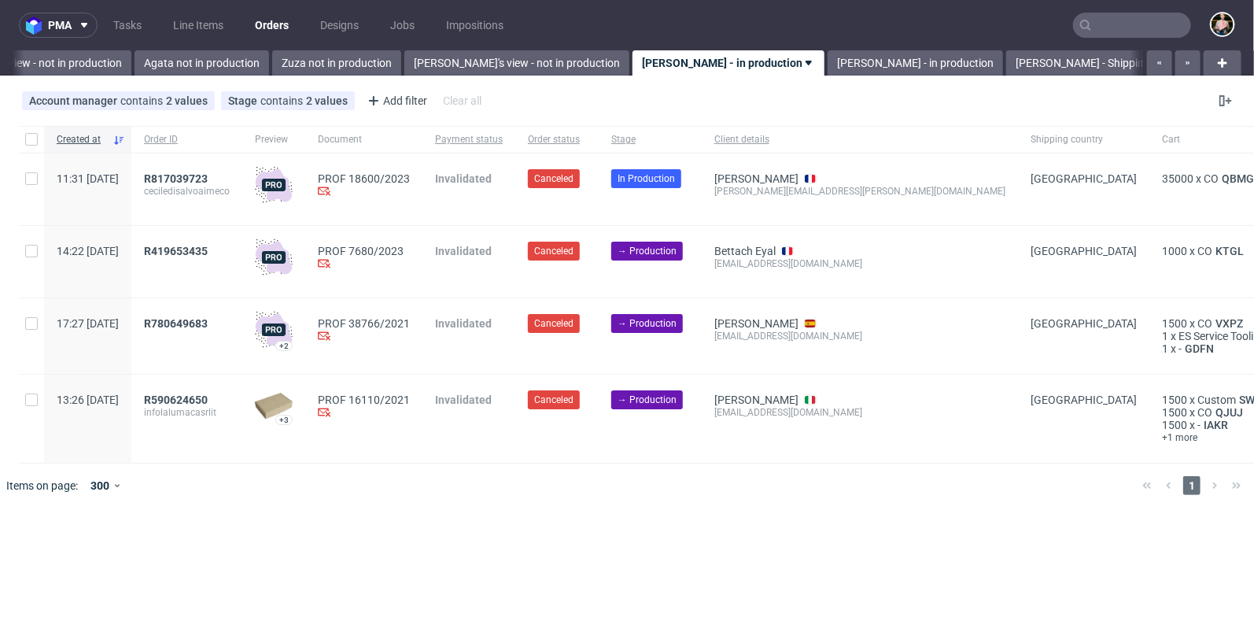
scroll to position [0, 611]
click at [134, 67] on link "Agata not in production" at bounding box center [201, 62] width 135 height 25
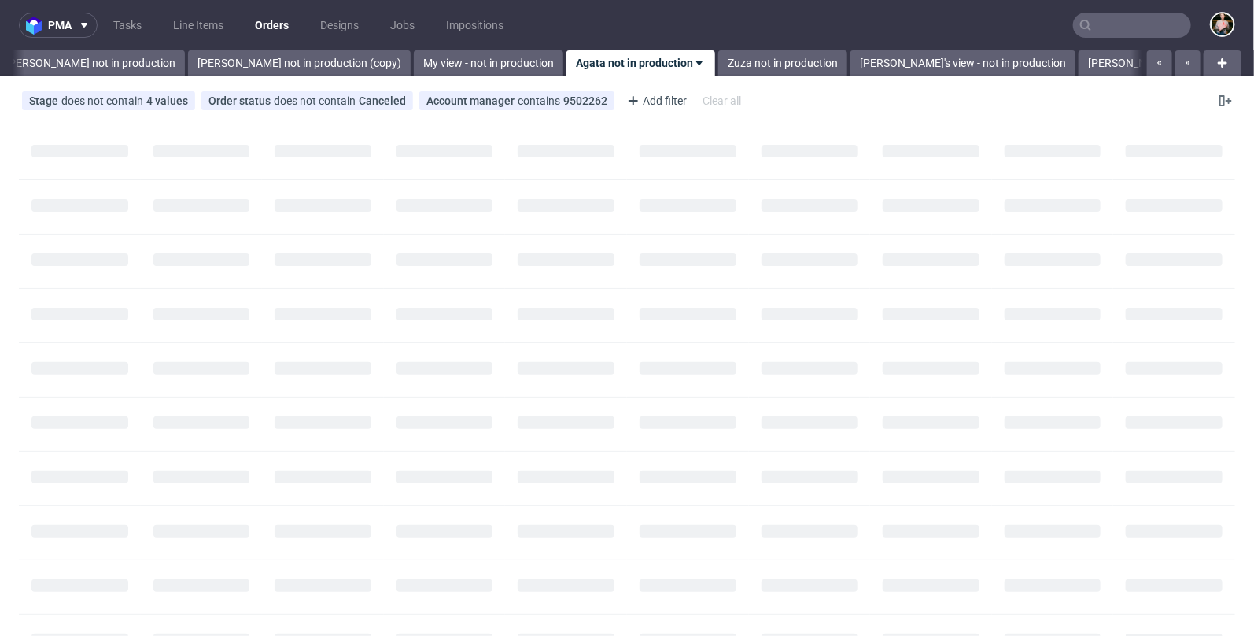
scroll to position [0, 168]
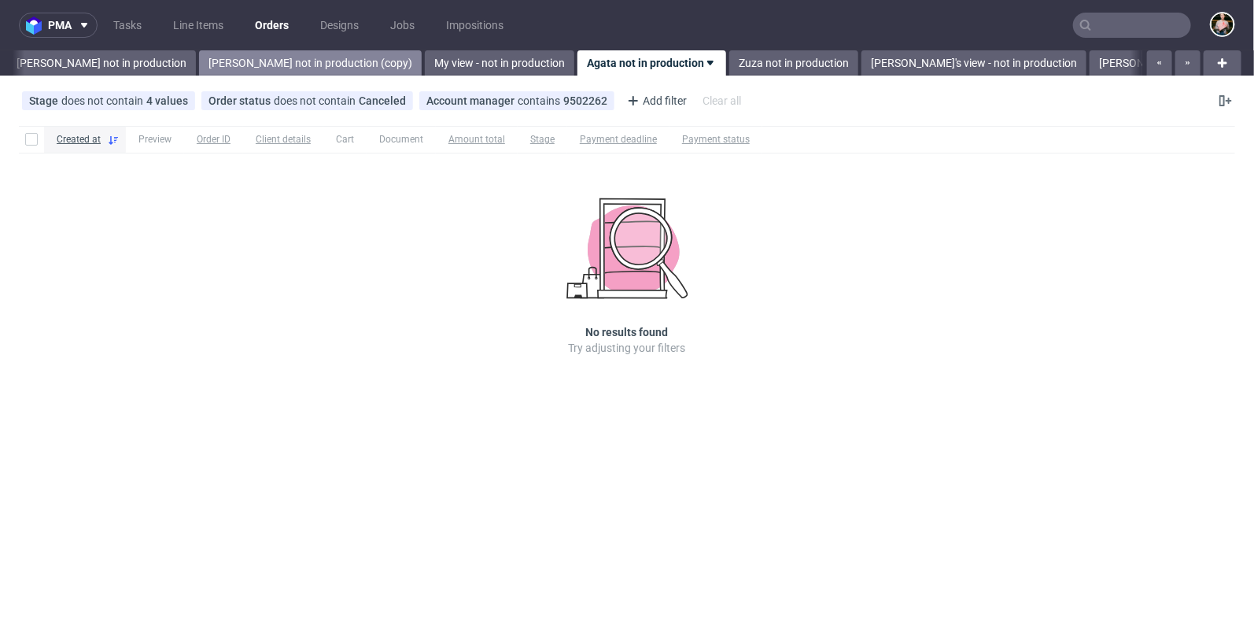
click at [215, 61] on link "Paulina not in production (copy)" at bounding box center [310, 62] width 223 height 25
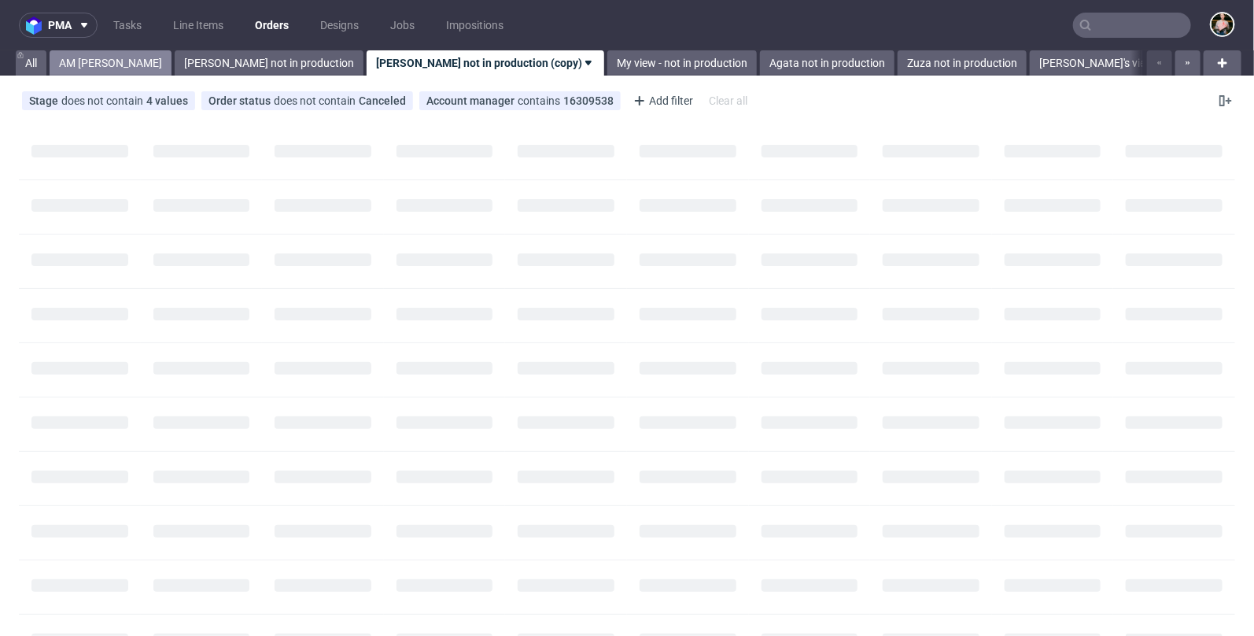
click at [90, 57] on link "AM Marta Tomaszewska" at bounding box center [111, 62] width 122 height 25
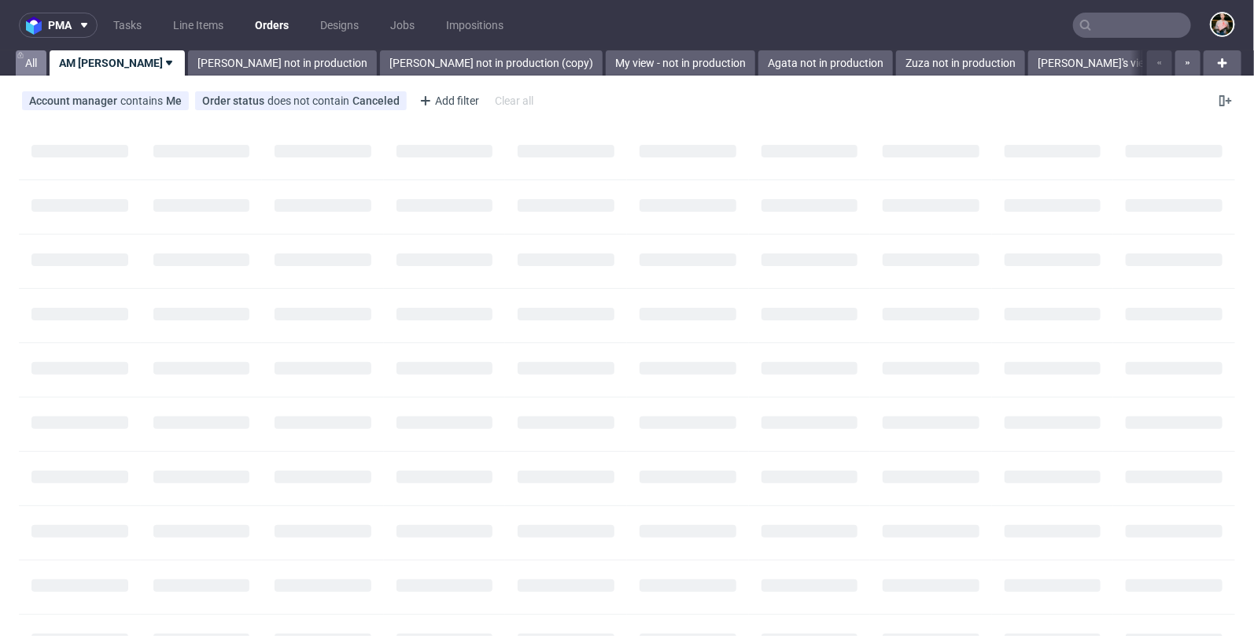
click at [34, 61] on link "All" at bounding box center [31, 62] width 31 height 25
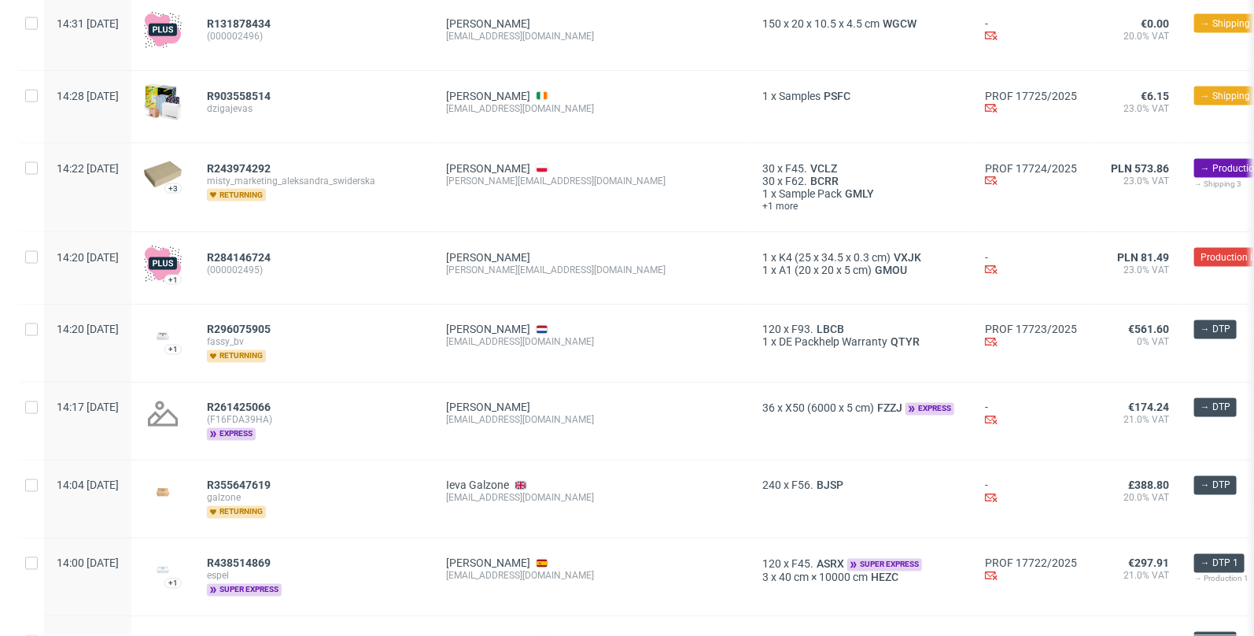
scroll to position [1241, 0]
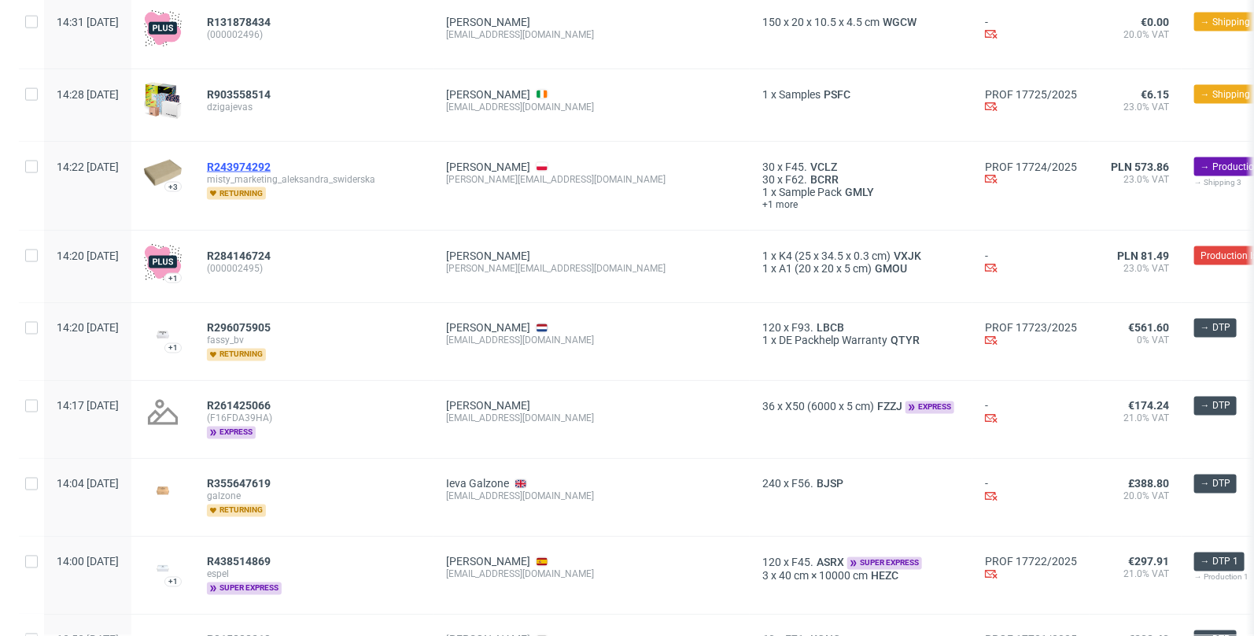
click at [271, 160] on span "R243974292" at bounding box center [239, 166] width 64 height 13
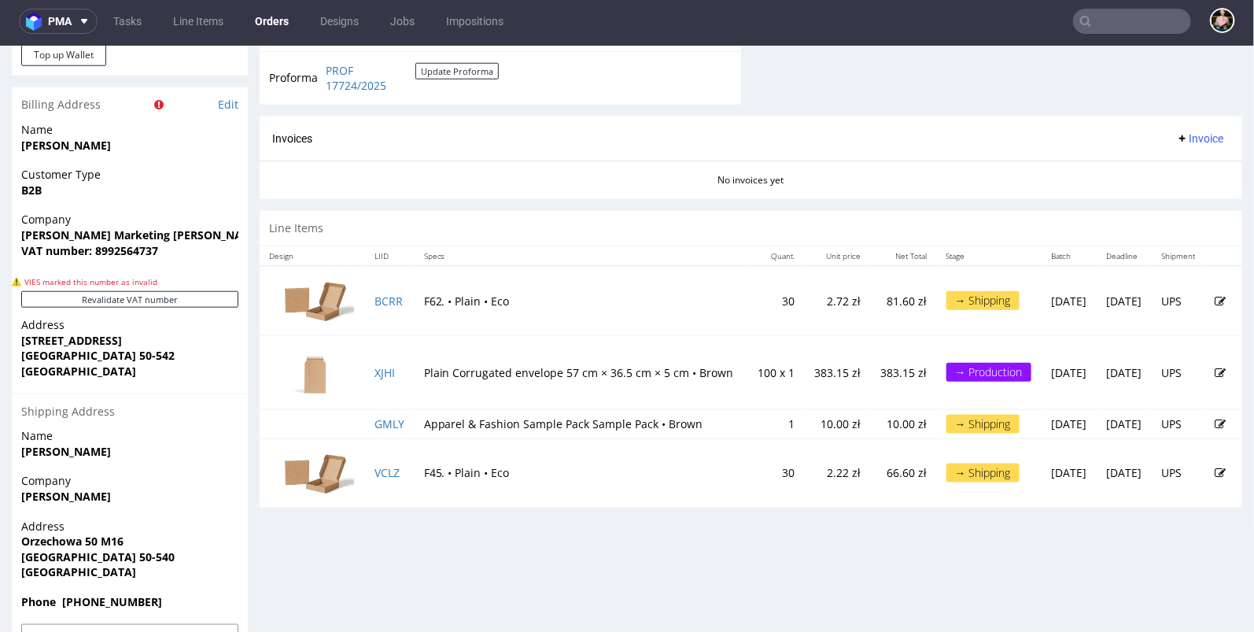
scroll to position [708, 0]
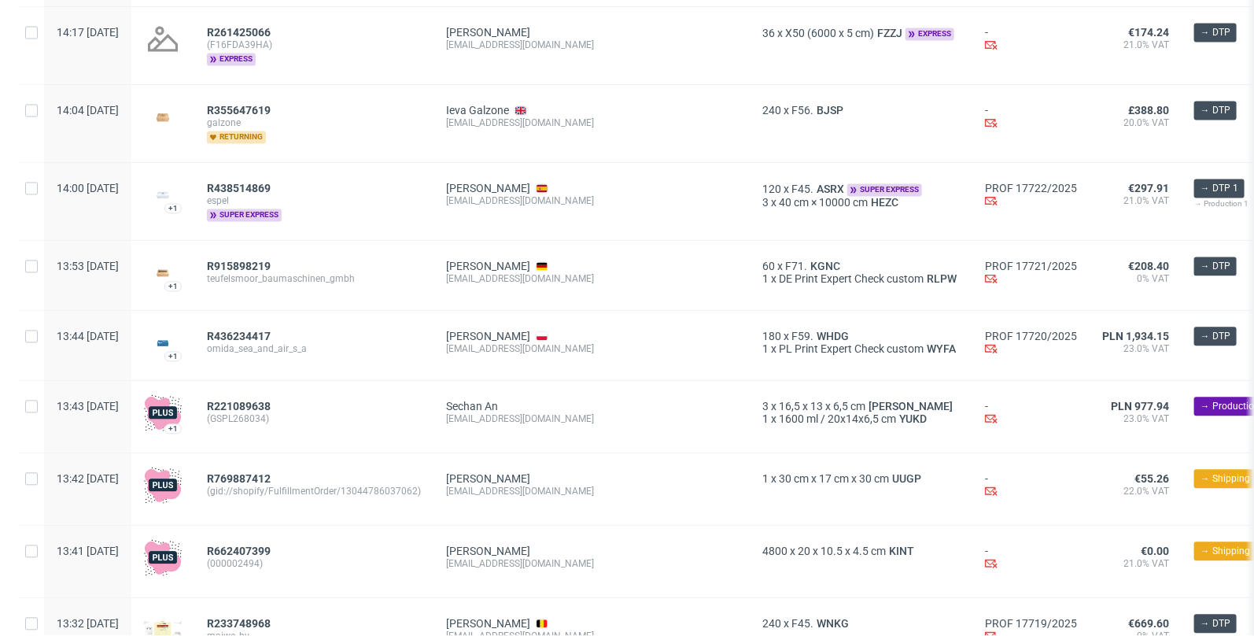
scroll to position [1840, 0]
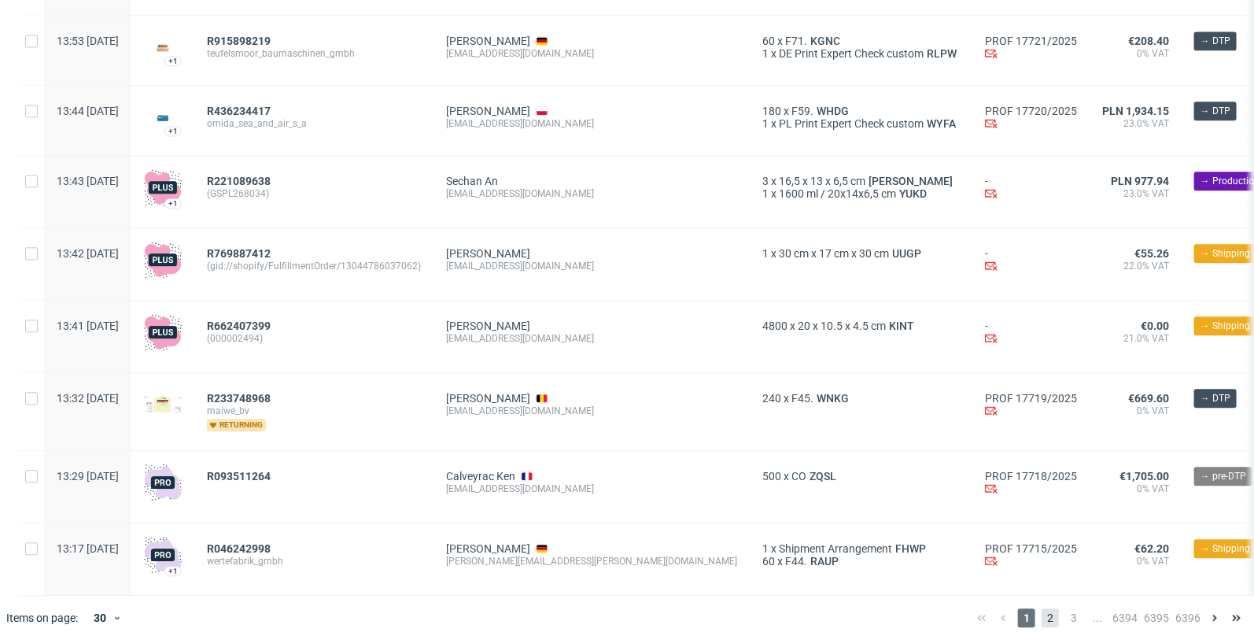
click at [1041, 608] on span "2" at bounding box center [1049, 617] width 17 height 19
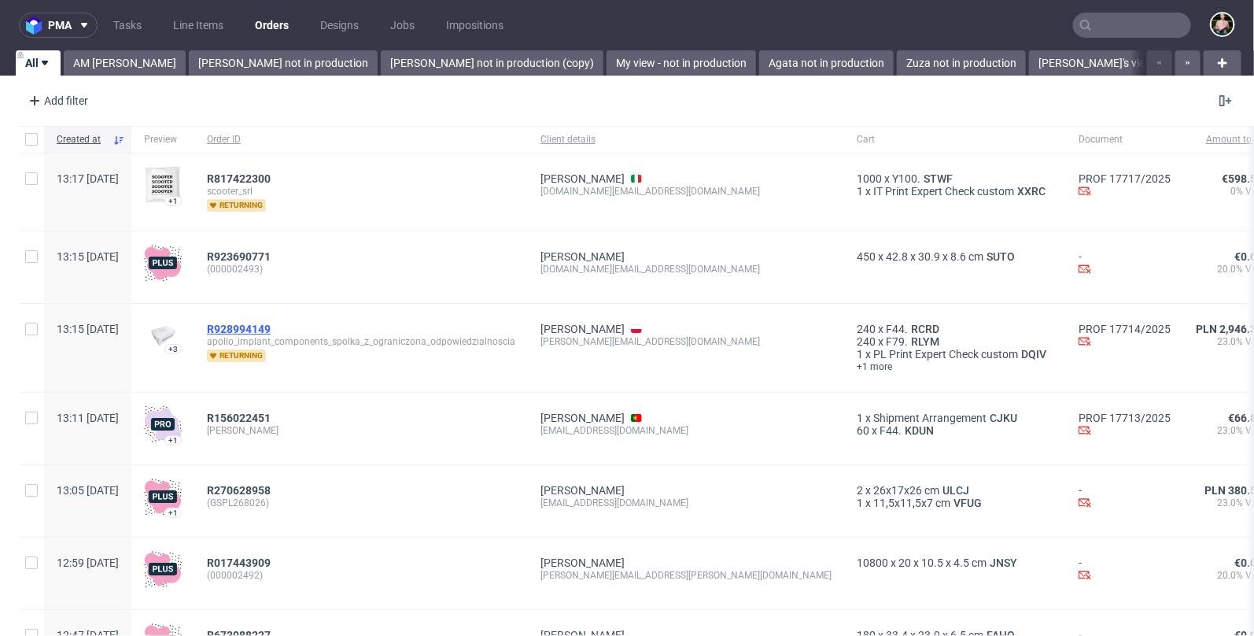
click at [271, 325] on span "R928994149" at bounding box center [239, 329] width 64 height 13
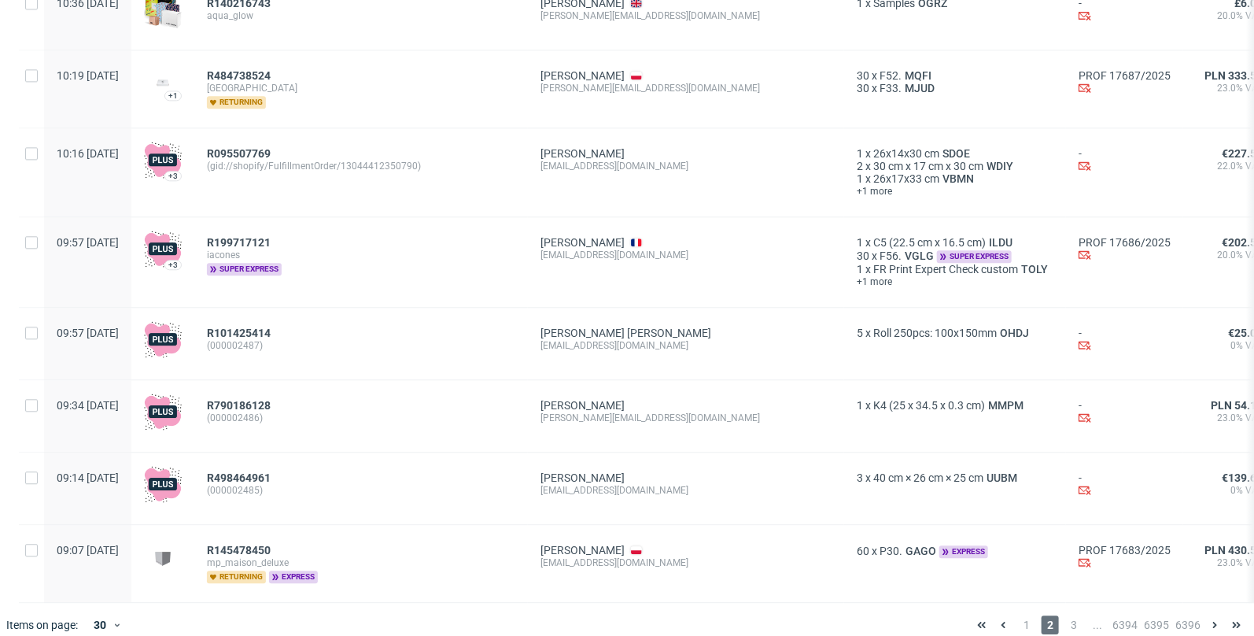
scroll to position [1858, 0]
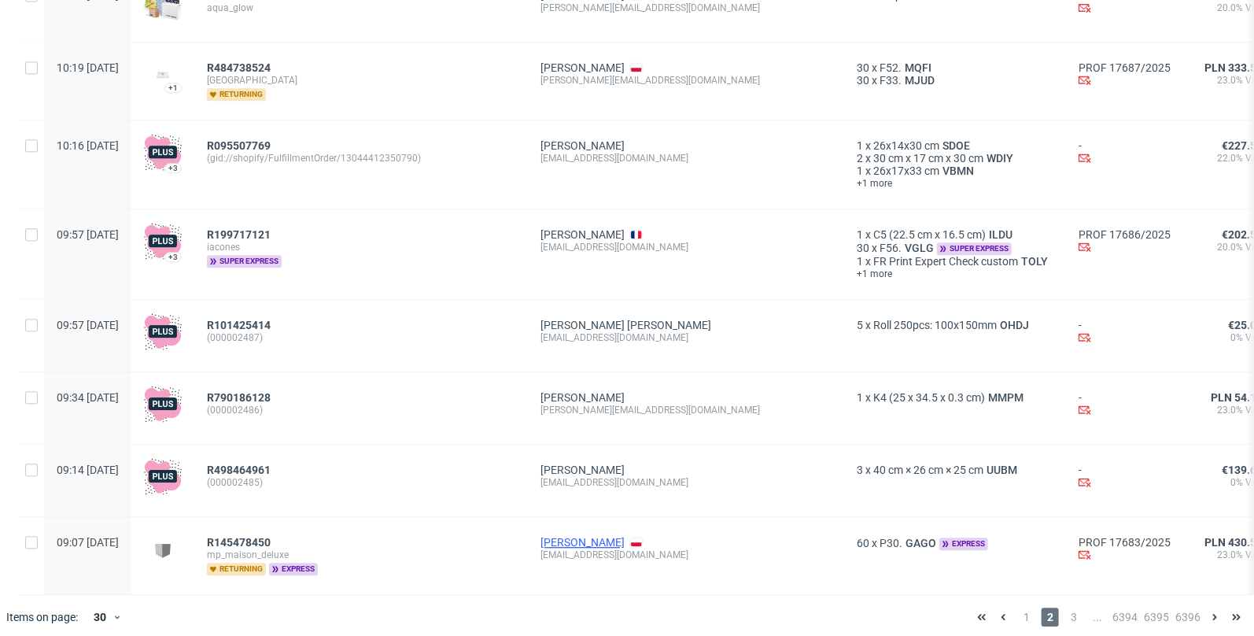
click at [625, 536] on link "Marta Kamińska" at bounding box center [582, 542] width 84 height 13
click at [1065, 607] on span "3" at bounding box center [1073, 616] width 17 height 19
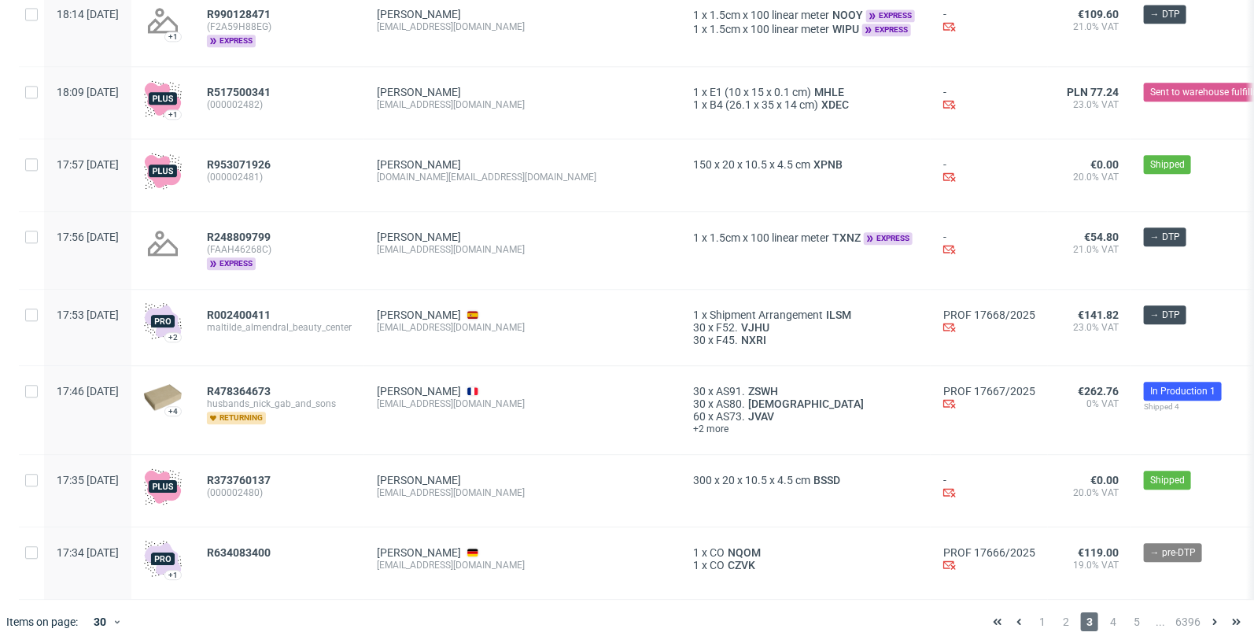
scroll to position [1870, 0]
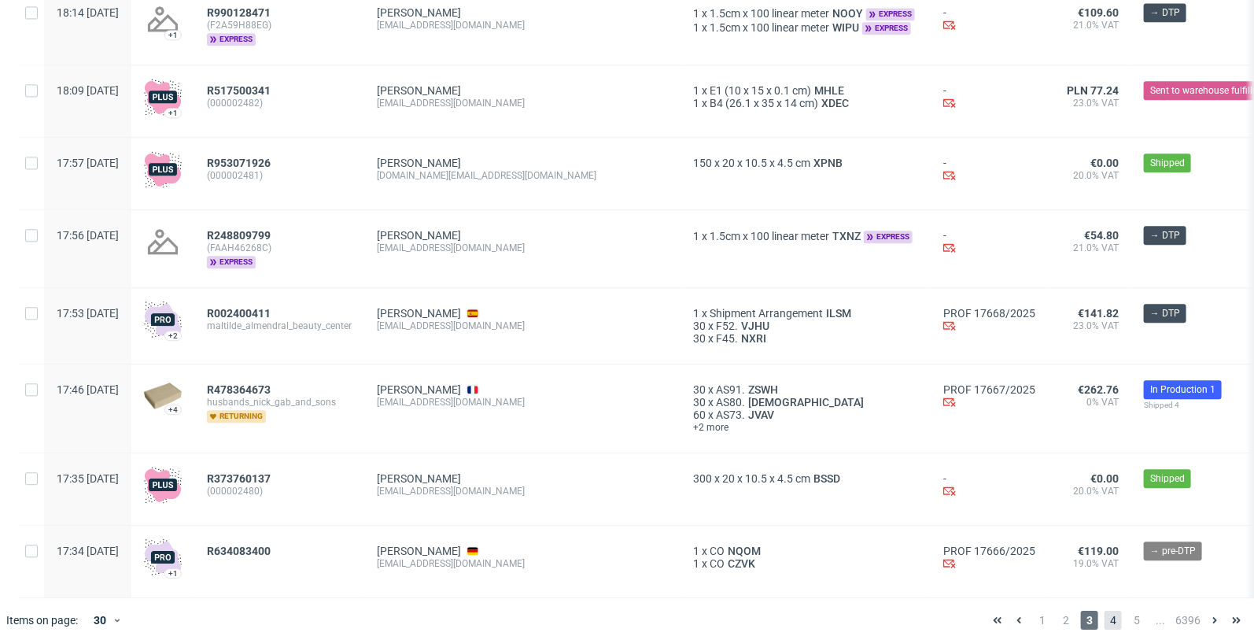
click at [1106, 610] on span "4" at bounding box center [1112, 619] width 17 height 19
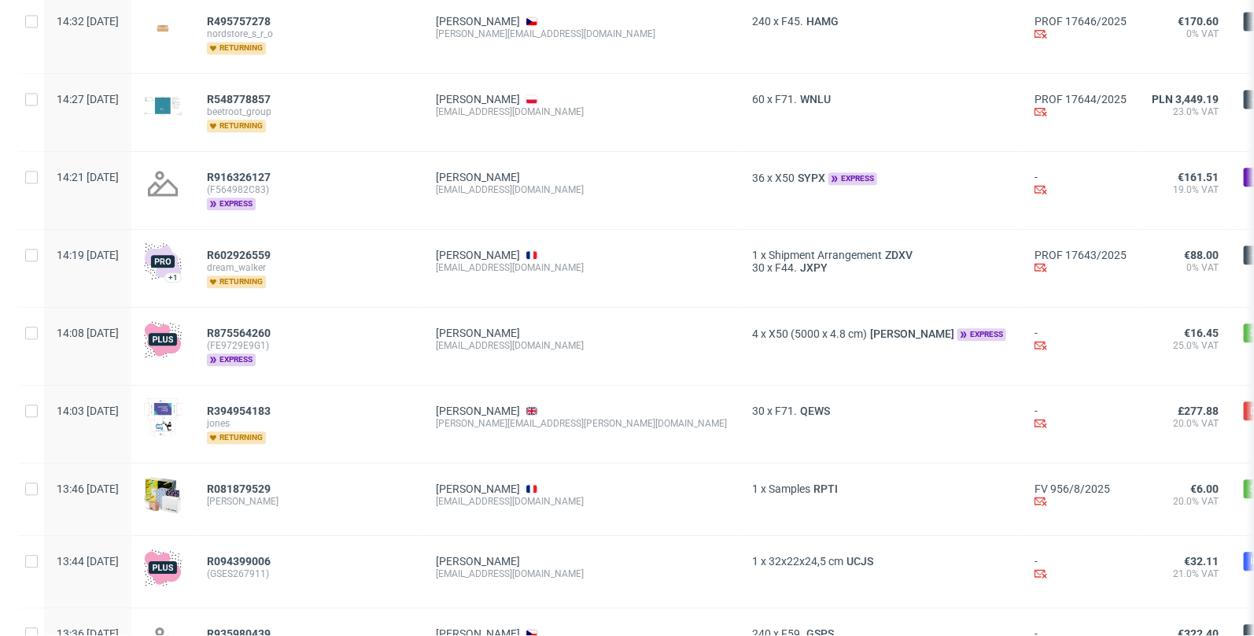
scroll to position [1858, 0]
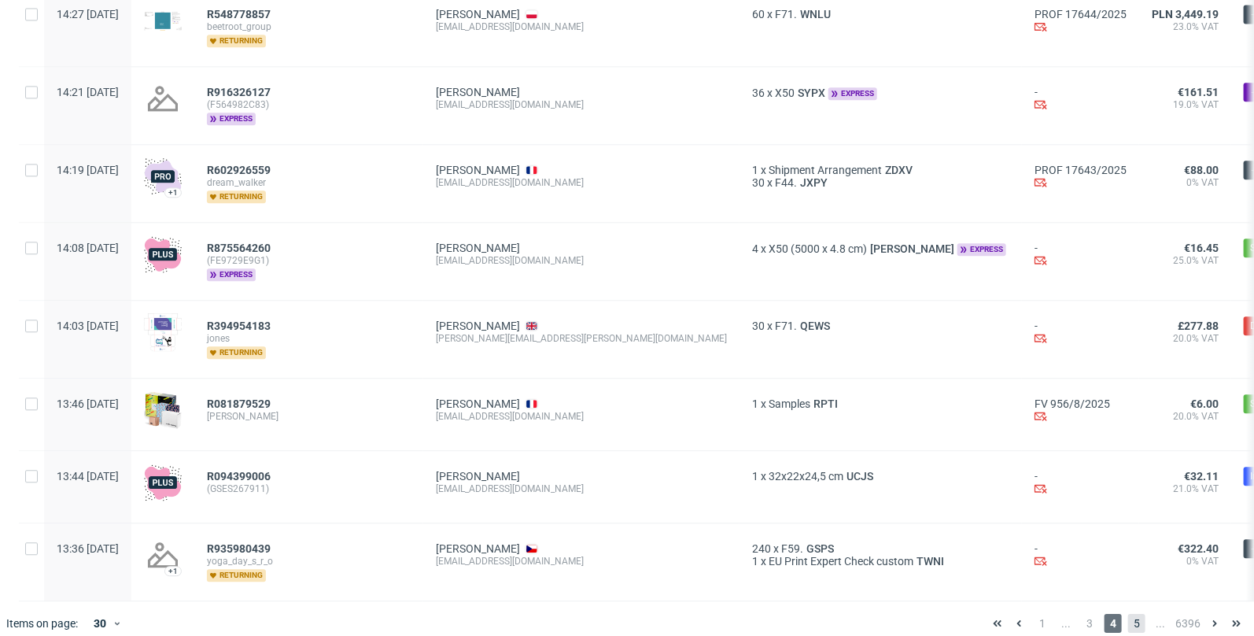
click at [1128, 614] on span "5" at bounding box center [1136, 623] width 17 height 19
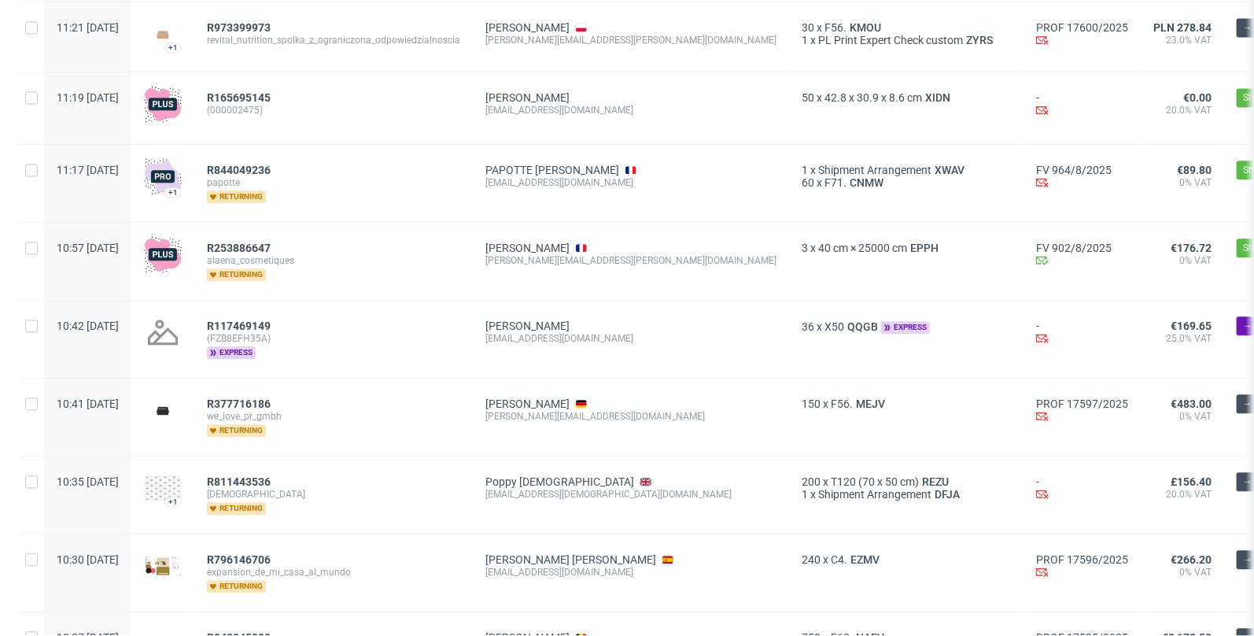
scroll to position [1829, 0]
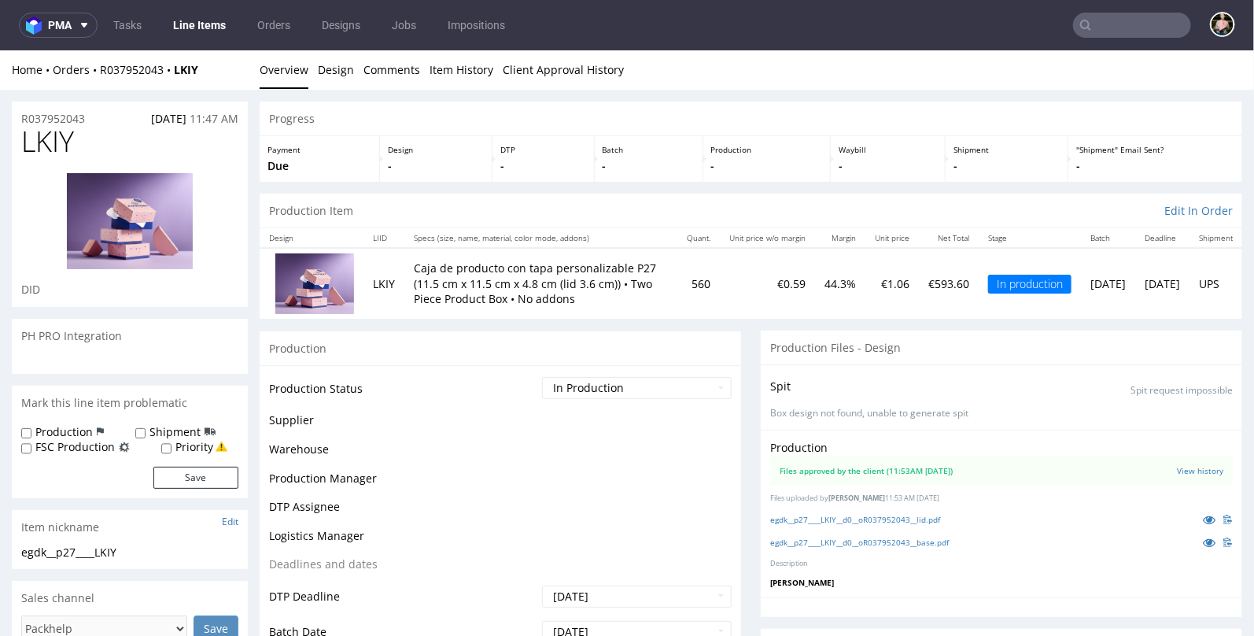
scroll to position [326, 0]
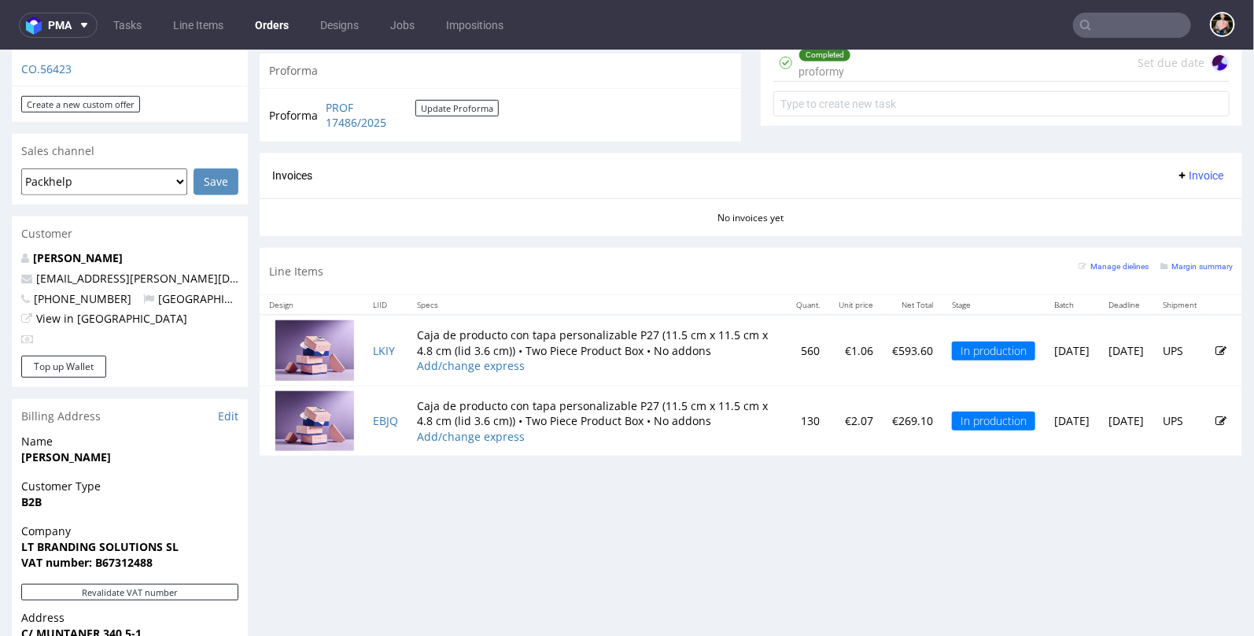
scroll to position [560, 0]
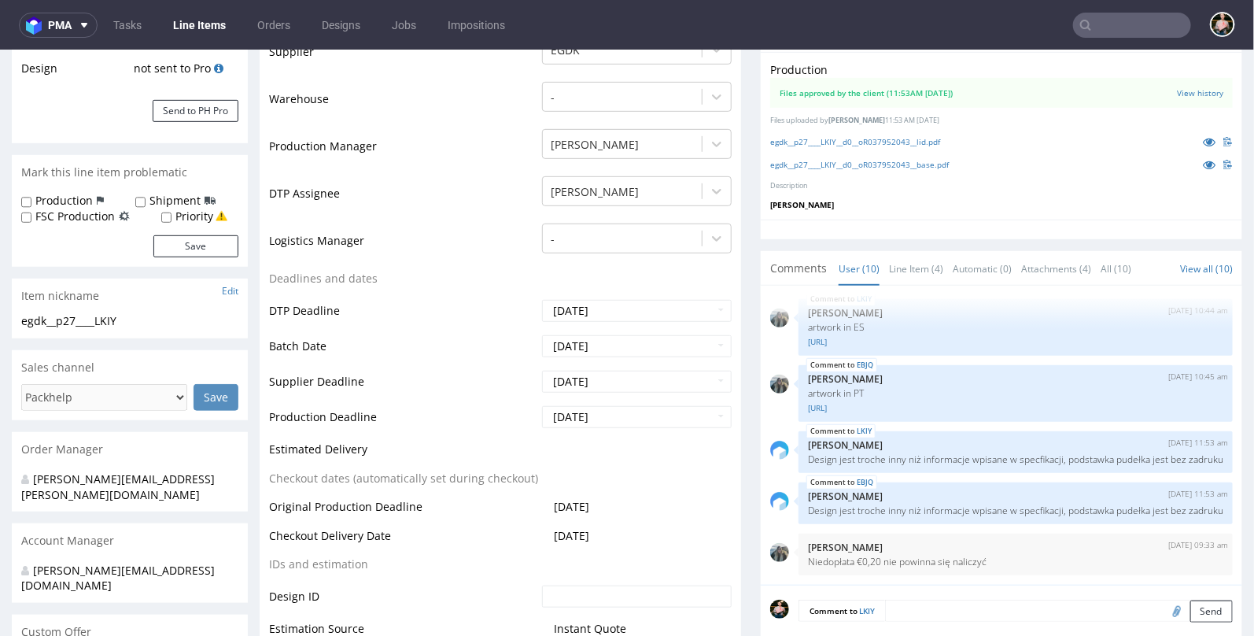
scroll to position [394, 0]
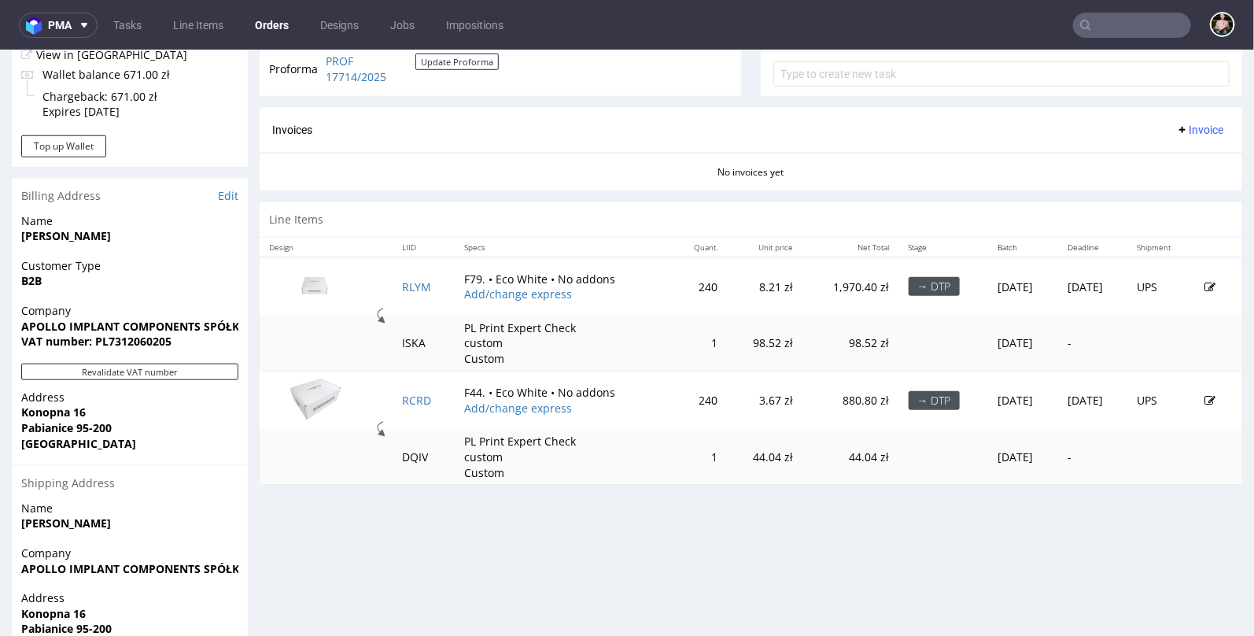
scroll to position [603, 0]
